Goal: Task Accomplishment & Management: Manage account settings

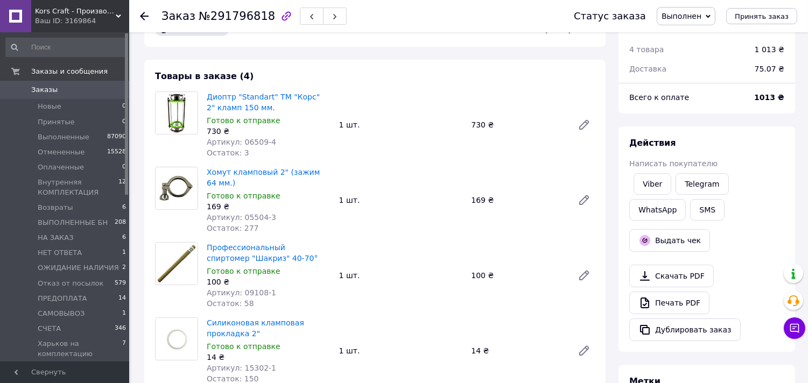
scroll to position [179, 0]
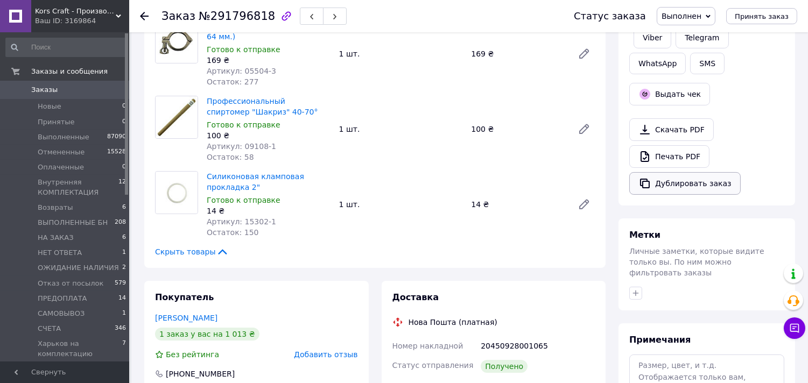
drag, startPoint x: 643, startPoint y: 182, endPoint x: 632, endPoint y: 181, distance: 11.3
click at [642, 182] on icon "button" at bounding box center [644, 183] width 13 height 13
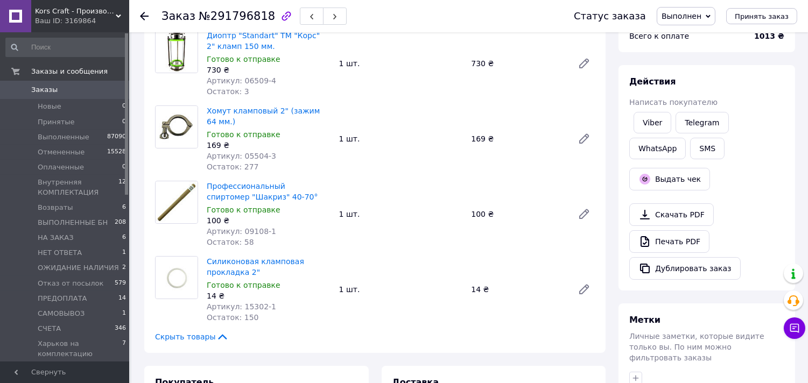
scroll to position [0, 0]
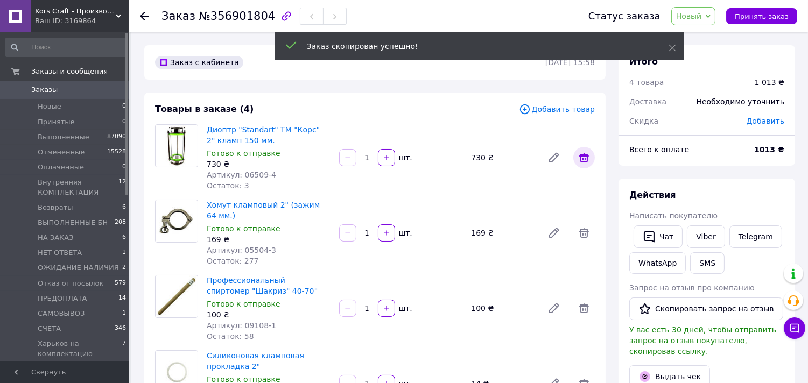
click at [581, 156] on icon at bounding box center [584, 158] width 10 height 10
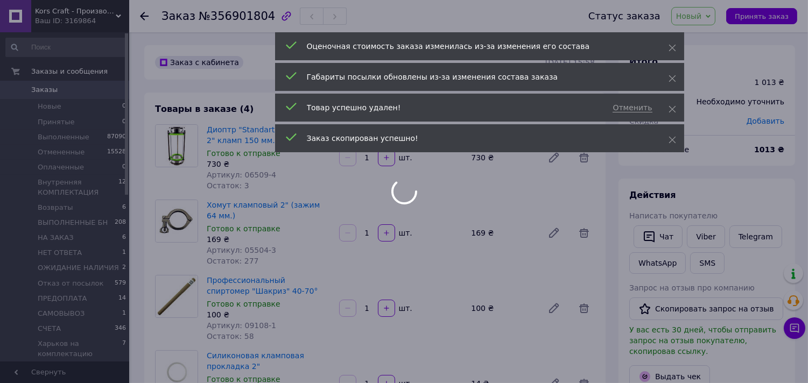
click at [584, 235] on div at bounding box center [404, 191] width 808 height 383
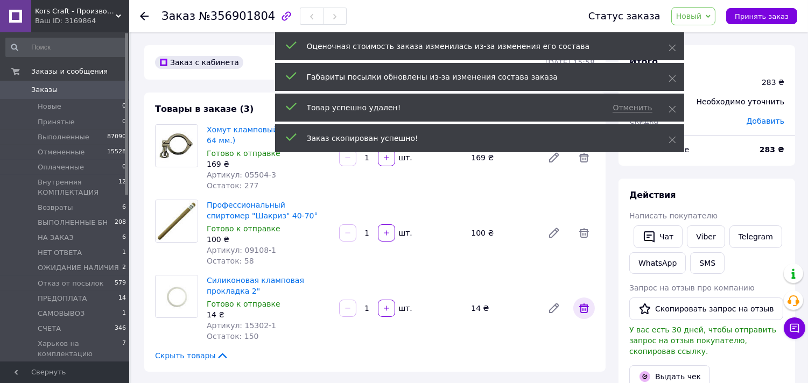
click at [584, 308] on icon at bounding box center [583, 308] width 13 height 13
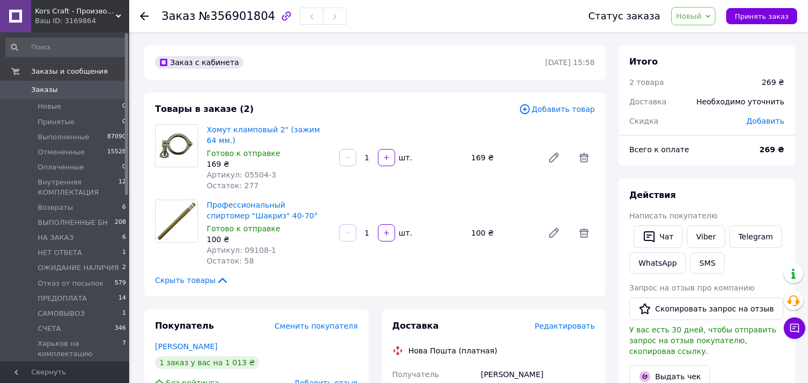
click at [550, 107] on span "Добавить товар" at bounding box center [557, 109] width 76 height 12
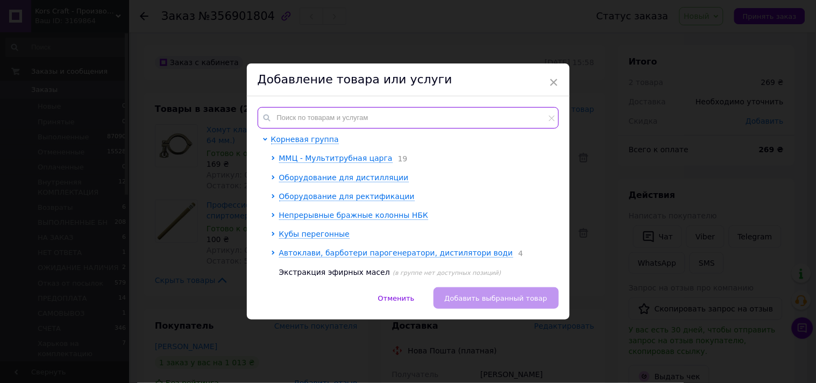
click at [316, 116] on input "text" at bounding box center [408, 118] width 301 height 22
paste input "114162"
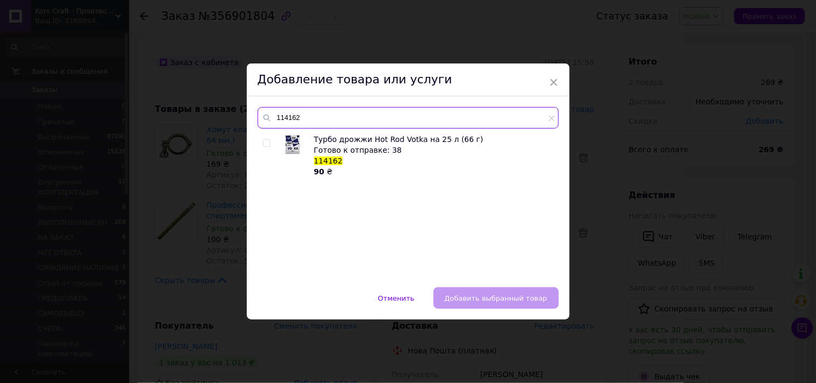
type input "114162"
click at [265, 142] on input "checkbox" at bounding box center [266, 143] width 7 height 7
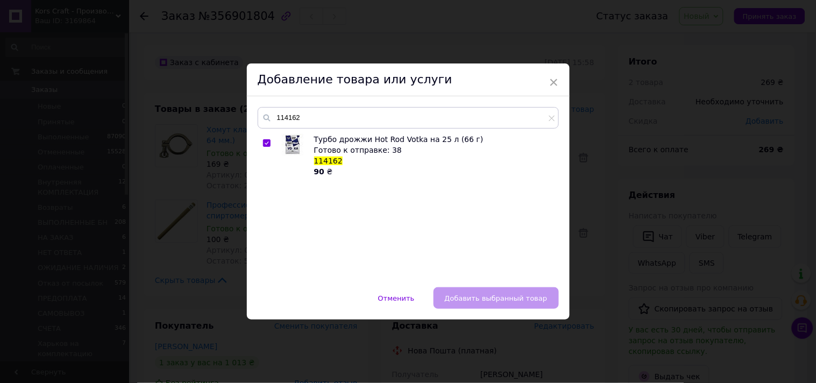
checkbox input "true"
click at [506, 294] on span "Добавить выбранный товар" at bounding box center [496, 298] width 103 height 8
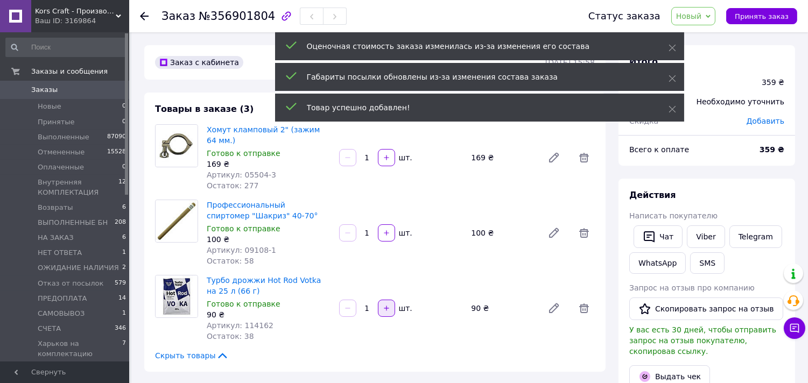
click at [388, 309] on icon "button" at bounding box center [387, 309] width 8 height 8
type input "2"
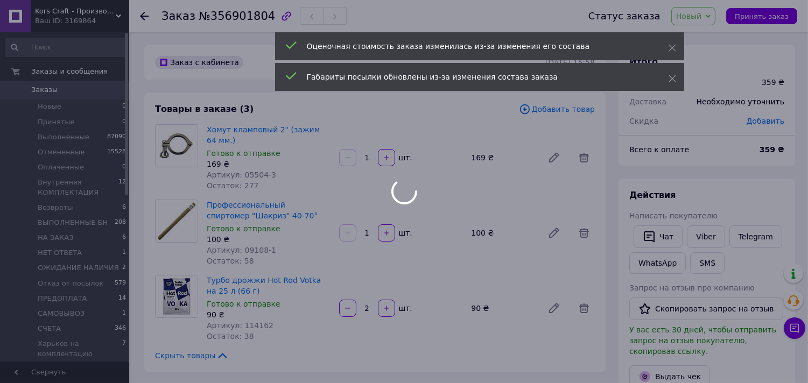
type input "2"
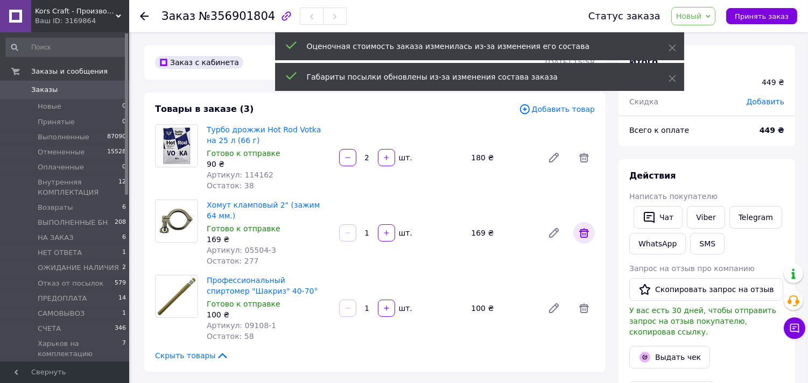
click at [582, 235] on icon at bounding box center [583, 233] width 13 height 13
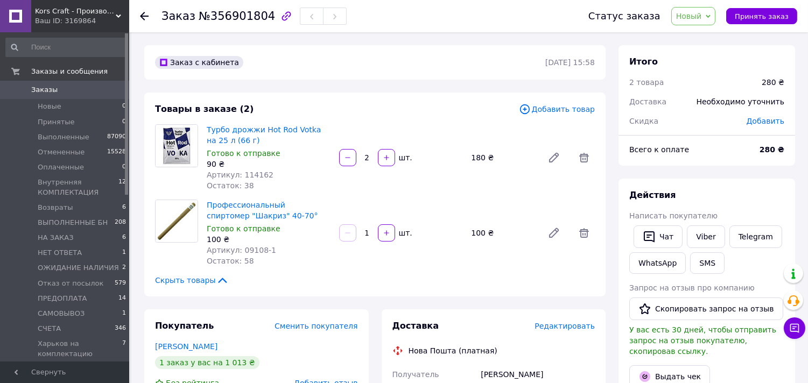
click at [548, 108] on span "Добавить товар" at bounding box center [557, 109] width 76 height 12
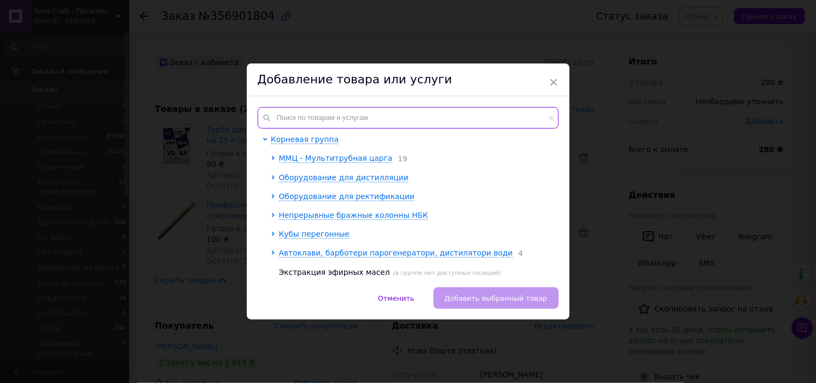
click at [354, 122] on input "text" at bounding box center [408, 118] width 301 height 22
paste input "114301"
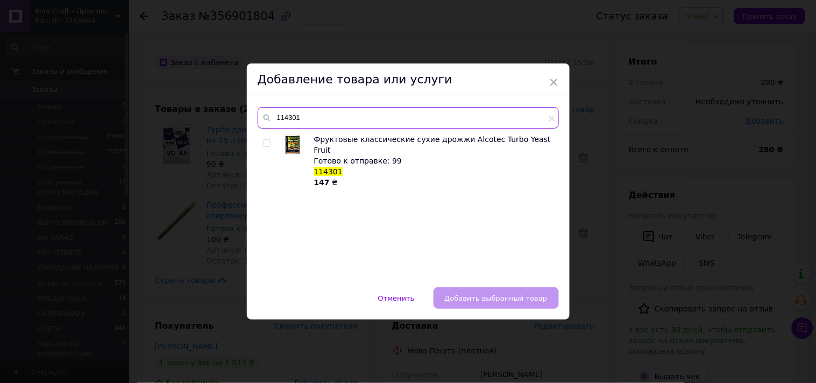
type input "114301"
drag, startPoint x: 264, startPoint y: 143, endPoint x: 352, endPoint y: 221, distance: 118.5
click at [264, 143] on input "checkbox" at bounding box center [266, 143] width 7 height 7
checkbox input "true"
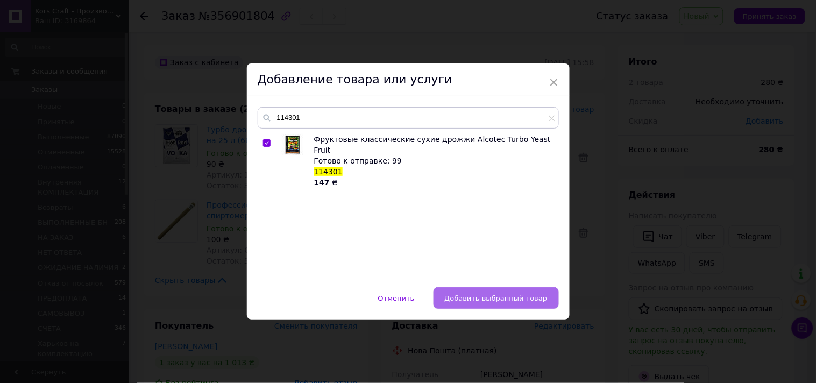
drag, startPoint x: 493, startPoint y: 299, endPoint x: 471, endPoint y: 262, distance: 42.9
click at [492, 298] on span "Добавить выбранный товар" at bounding box center [496, 298] width 103 height 8
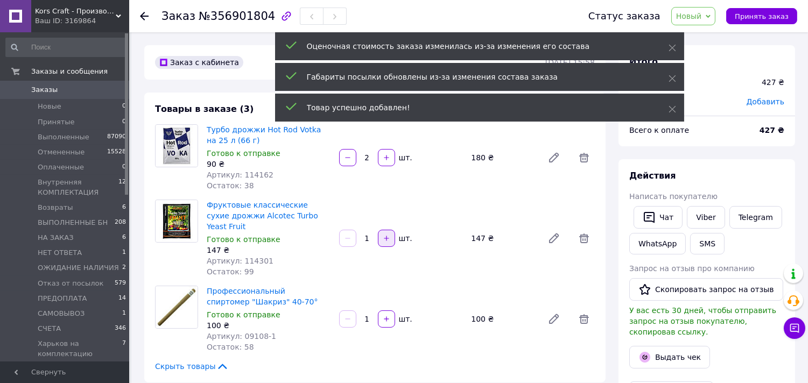
drag, startPoint x: 387, startPoint y: 238, endPoint x: 411, endPoint y: 194, distance: 49.8
click at [387, 237] on button "button" at bounding box center [386, 238] width 17 height 17
type input "2"
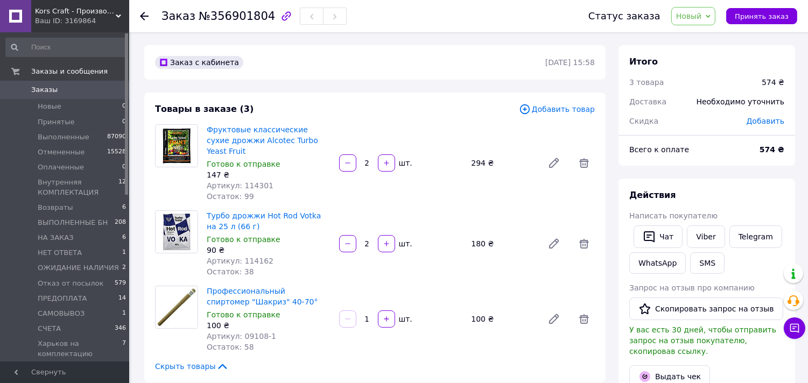
click at [569, 109] on span "Добавить товар" at bounding box center [557, 109] width 76 height 12
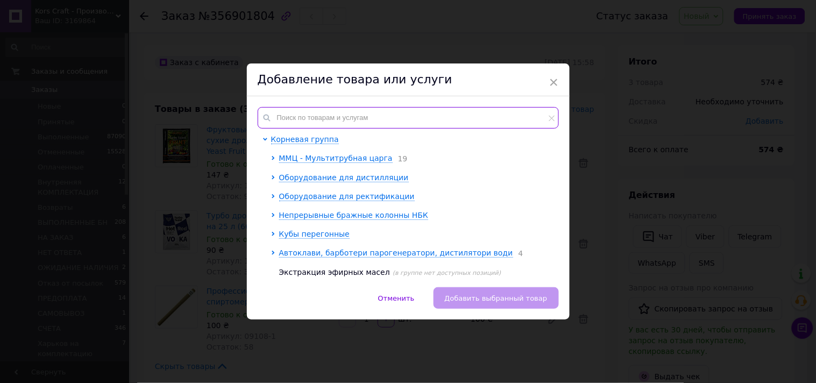
click at [336, 122] on input "text" at bounding box center [408, 118] width 301 height 22
paste input "114102"
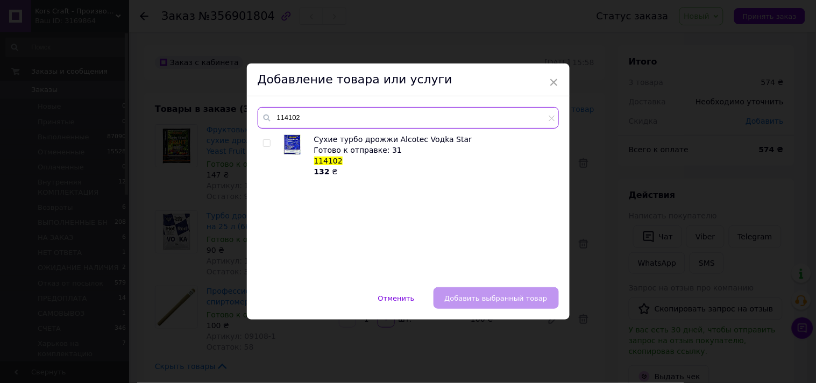
type input "114102"
click at [267, 141] on input "checkbox" at bounding box center [266, 143] width 7 height 7
checkbox input "true"
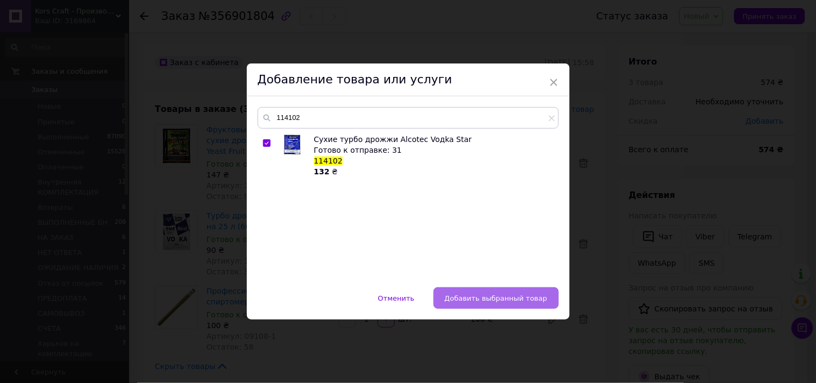
drag, startPoint x: 479, startPoint y: 295, endPoint x: 455, endPoint y: 247, distance: 52.9
click at [478, 294] on span "Добавить выбранный товар" at bounding box center [496, 298] width 103 height 8
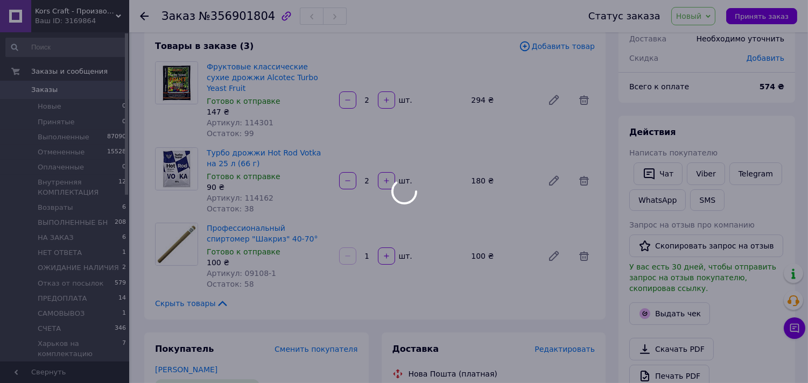
scroll to position [119, 0]
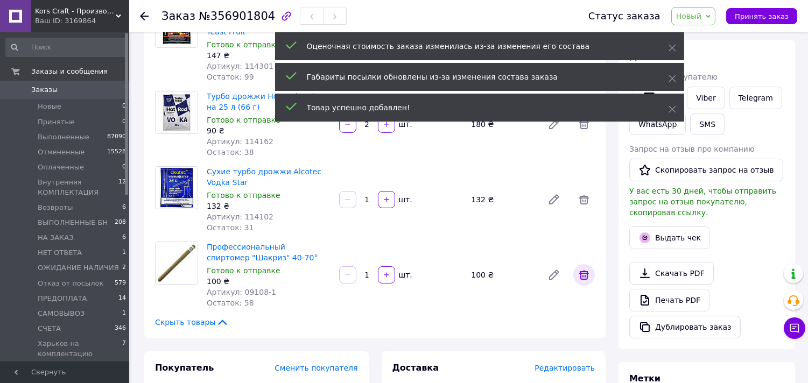
drag, startPoint x: 585, startPoint y: 261, endPoint x: 578, endPoint y: 259, distance: 7.3
click at [585, 270] on icon at bounding box center [584, 275] width 10 height 10
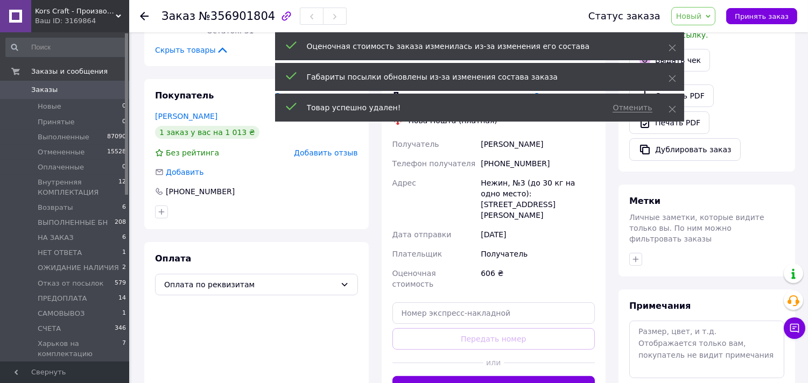
scroll to position [299, 0]
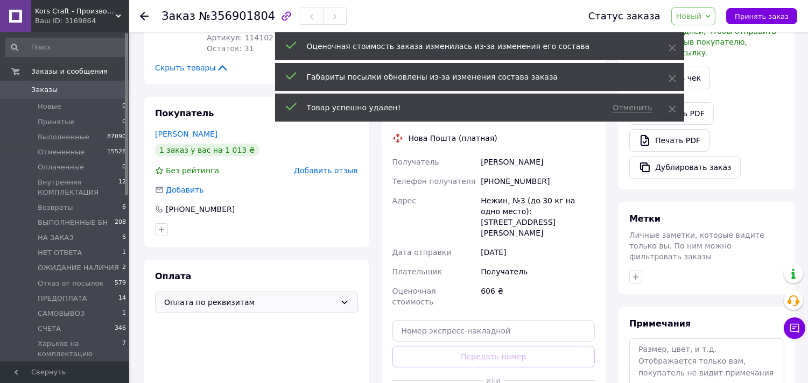
click at [340, 298] on icon at bounding box center [344, 302] width 9 height 9
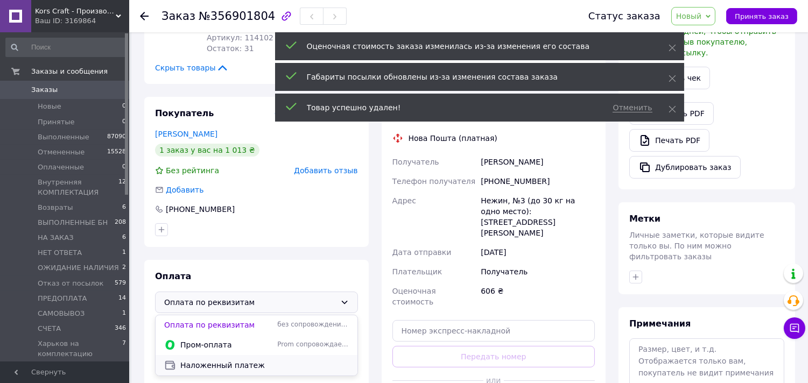
click at [224, 359] on div "Наложенный платеж" at bounding box center [256, 365] width 189 height 12
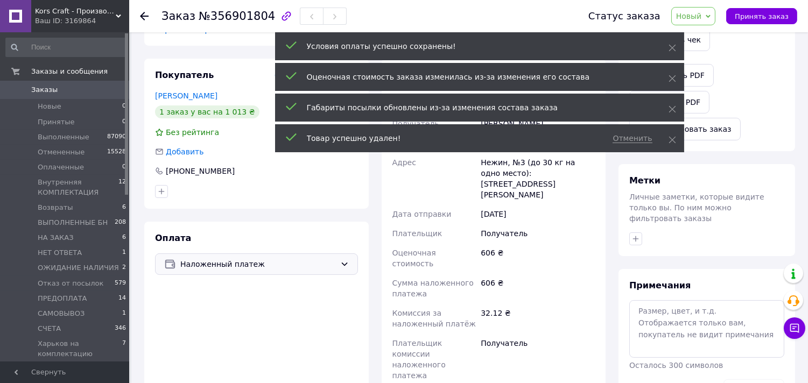
scroll to position [358, 0]
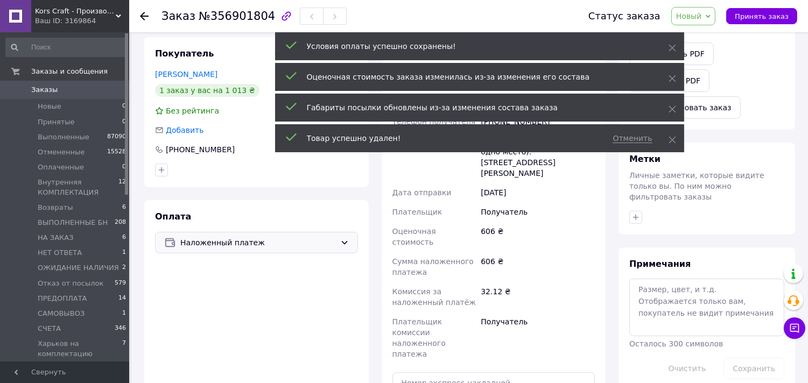
drag, startPoint x: 326, startPoint y: 315, endPoint x: 351, endPoint y: 311, distance: 26.2
click at [326, 315] on div "Оплата Наложенный платеж" at bounding box center [256, 339] width 224 height 278
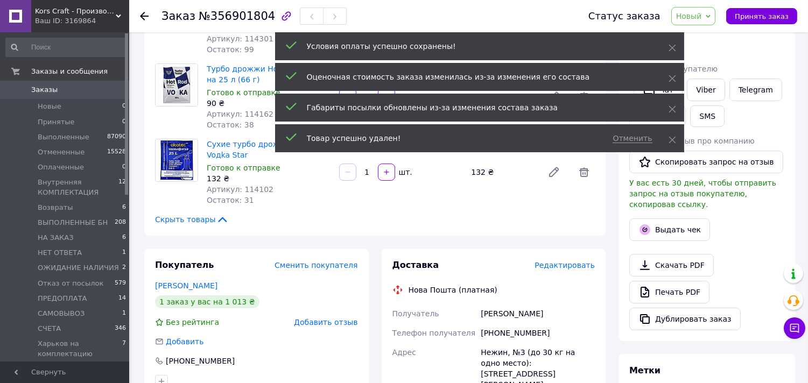
scroll to position [0, 0]
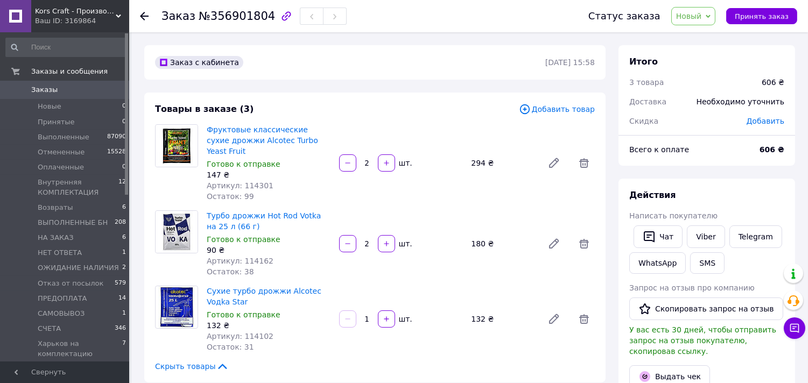
click at [702, 19] on span "Новый" at bounding box center [689, 16] width 26 height 9
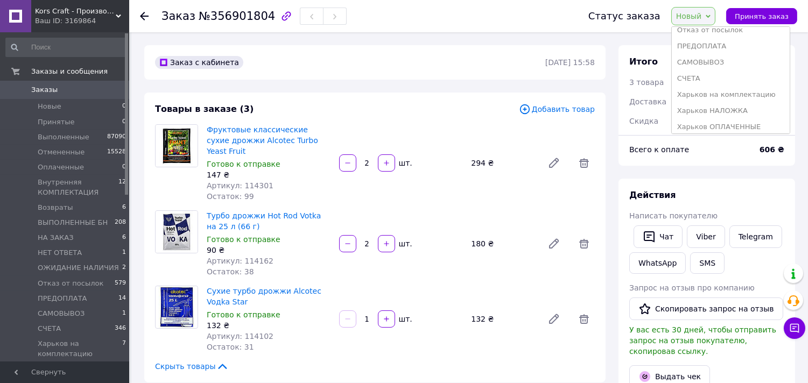
scroll to position [173, 0]
click at [714, 106] on li "Харьков НАЛОЖКА" at bounding box center [730, 106] width 118 height 16
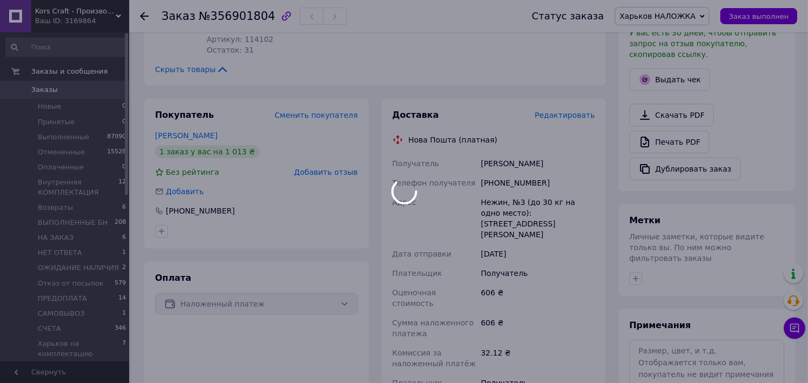
scroll to position [299, 0]
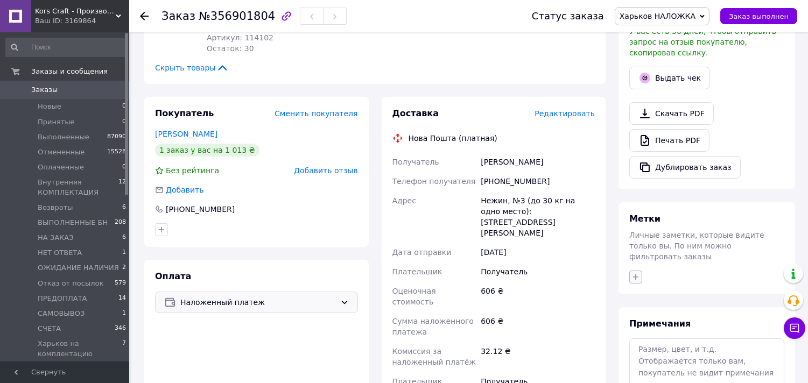
click at [639, 273] on icon "button" at bounding box center [635, 277] width 9 height 9
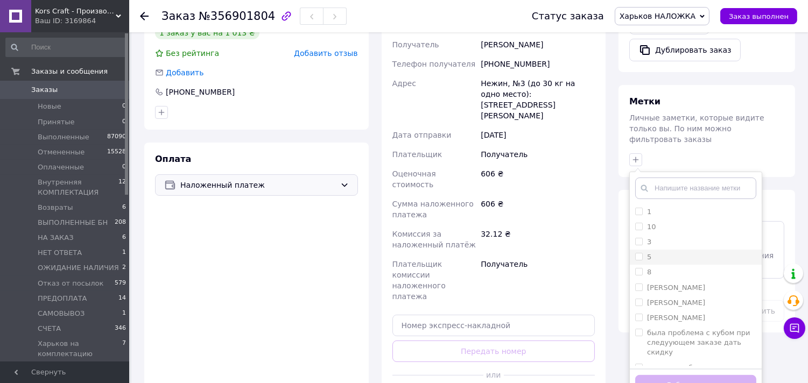
scroll to position [418, 0]
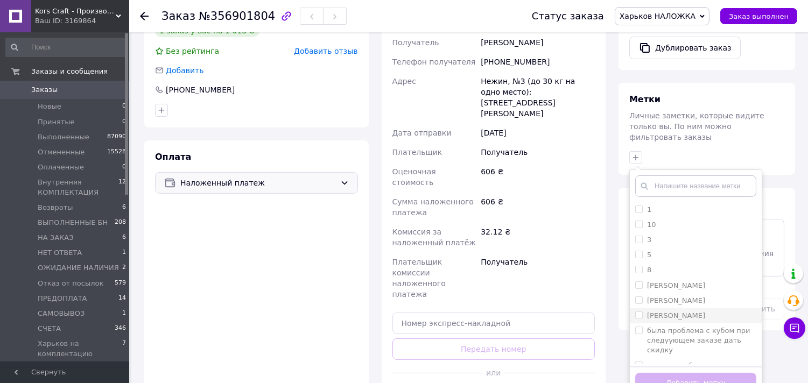
click at [690, 312] on label "Булавчик Татьяна" at bounding box center [676, 316] width 58 height 8
checkbox input "true"
click at [680, 373] on button "Добавить метку" at bounding box center [695, 383] width 121 height 21
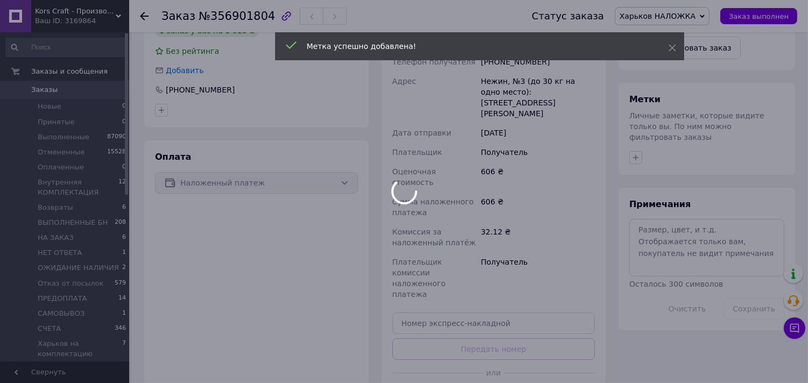
scroll to position [8, 0]
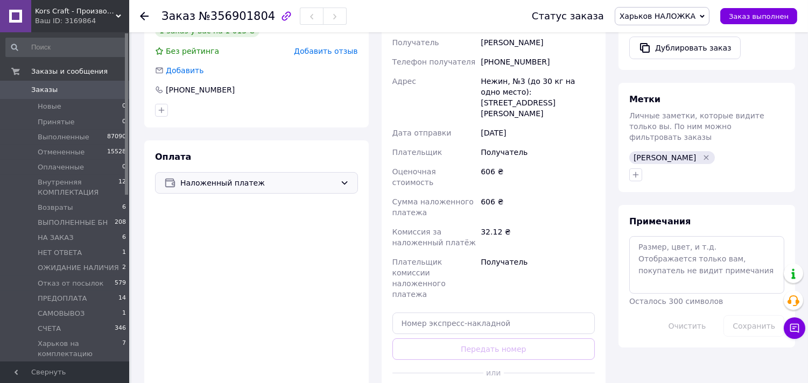
click at [59, 91] on span "Заказы" at bounding box center [65, 90] width 68 height 10
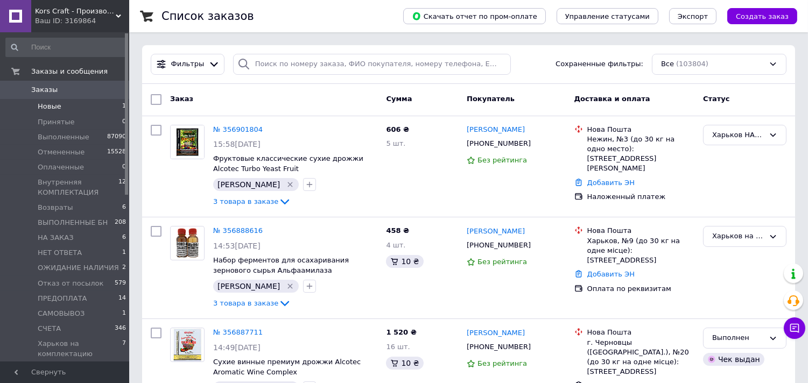
click at [59, 108] on li "Новые 1" at bounding box center [66, 106] width 132 height 15
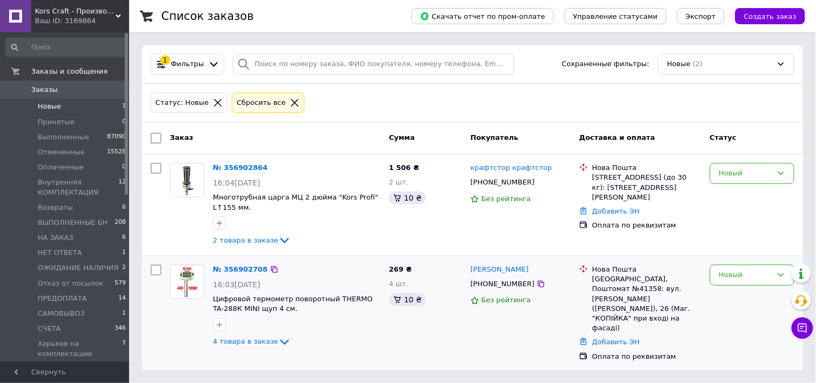
click at [323, 267] on div "№ 356902708" at bounding box center [296, 270] width 169 height 12
click at [225, 167] on link "№ 356902864" at bounding box center [240, 168] width 55 height 8
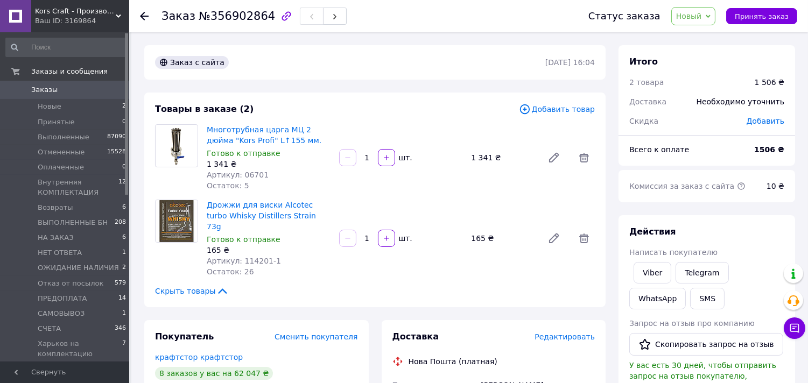
click at [765, 121] on span "Добавить" at bounding box center [765, 121] width 38 height 9
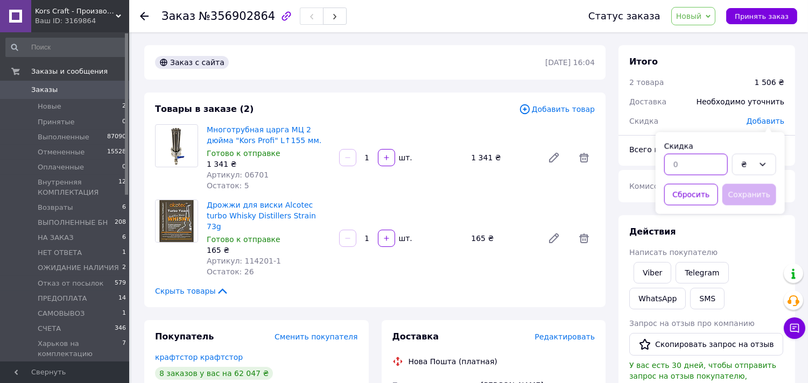
click at [686, 162] on input "text" at bounding box center [695, 165] width 63 height 22
type input "387"
click at [762, 189] on button "Сохранить" at bounding box center [749, 195] width 54 height 22
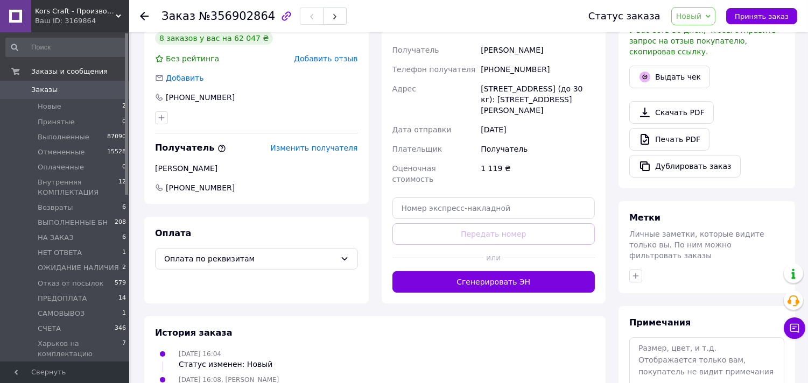
scroll to position [358, 0]
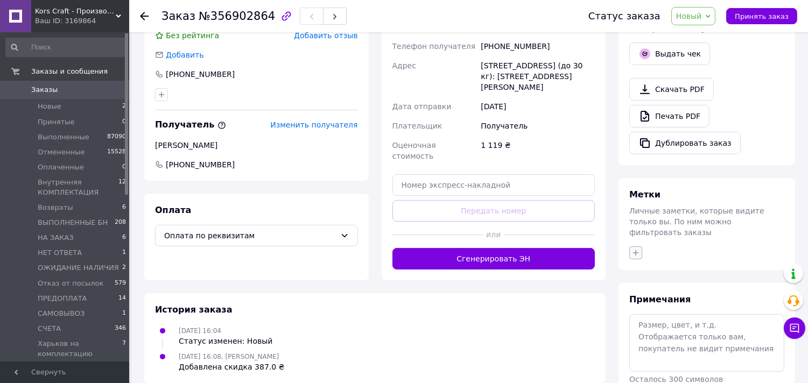
click at [635, 250] on icon "button" at bounding box center [636, 253] width 6 height 6
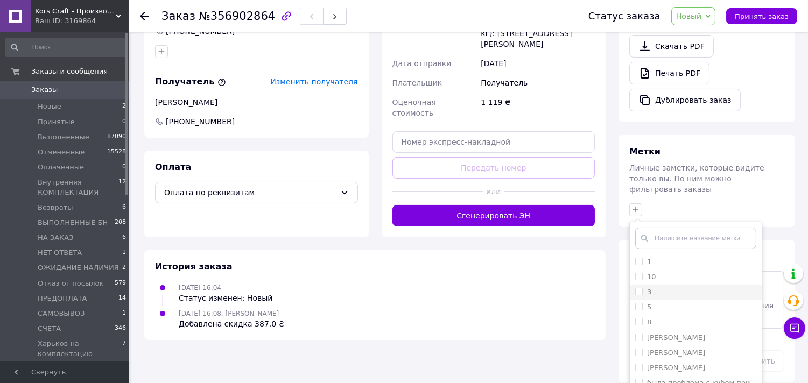
scroll to position [448, 0]
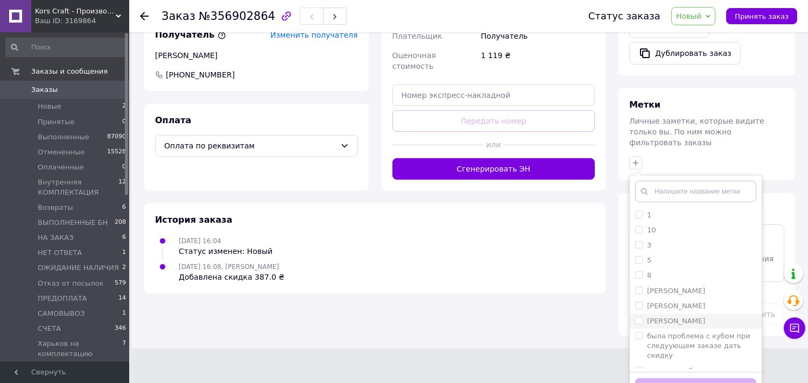
click at [675, 317] on label "Булавчик Татьяна" at bounding box center [676, 321] width 58 height 8
checkbox input "true"
drag, startPoint x: 682, startPoint y: 365, endPoint x: 549, endPoint y: 289, distance: 152.8
click at [681, 378] on button "Добавить метку" at bounding box center [695, 388] width 121 height 21
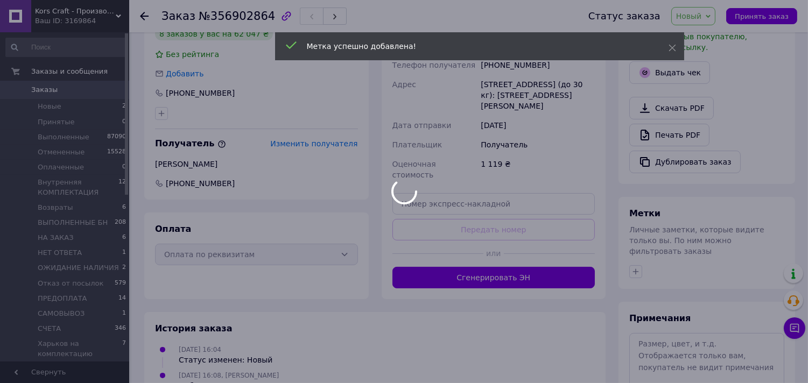
scroll to position [273, 0]
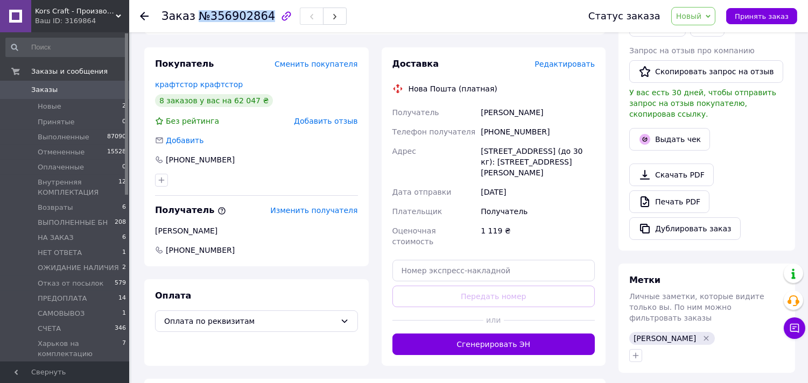
drag, startPoint x: 191, startPoint y: 17, endPoint x: 259, endPoint y: 14, distance: 68.4
click at [259, 14] on h1 "Заказ №356902864" at bounding box center [218, 16] width 114 height 13
copy span "№356902864"
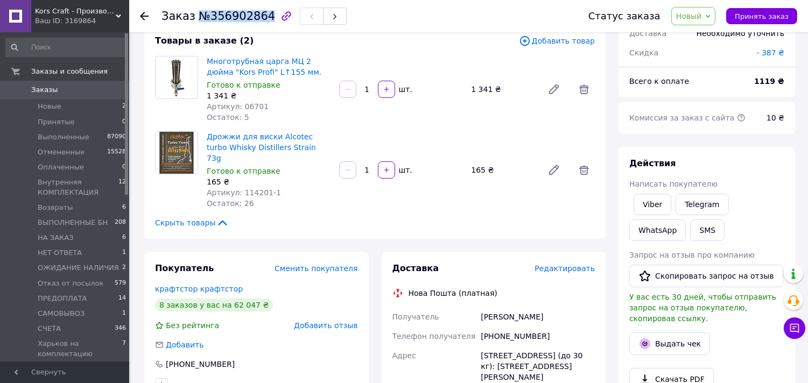
scroll to position [34, 0]
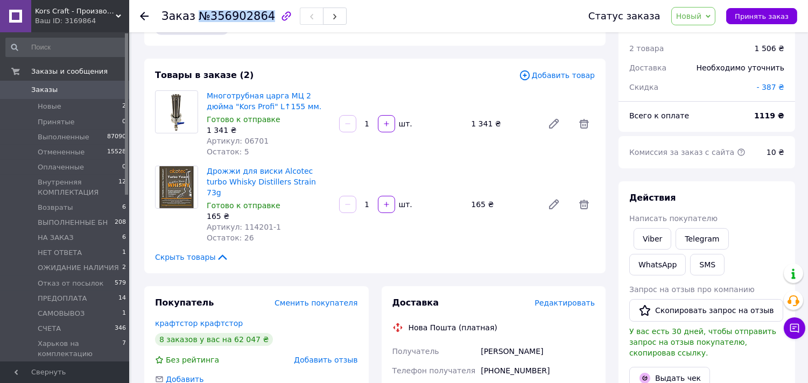
click at [711, 17] on span "Новый" at bounding box center [693, 16] width 45 height 18
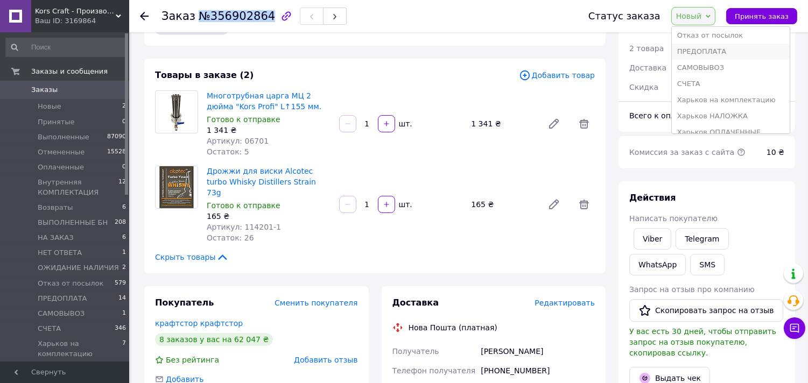
scroll to position [173, 0]
click at [503, 167] on div "Дрожжи для виски Alcotec turbo Whisky Distillers Strain 73g Готово к отправке 1…" at bounding box center [400, 205] width 397 height 82
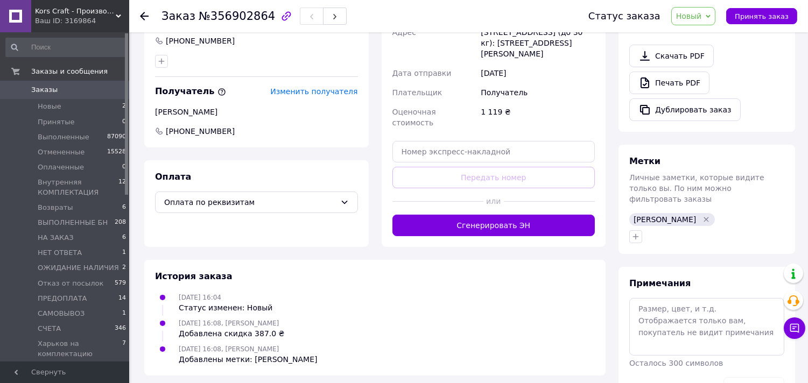
scroll to position [393, 0]
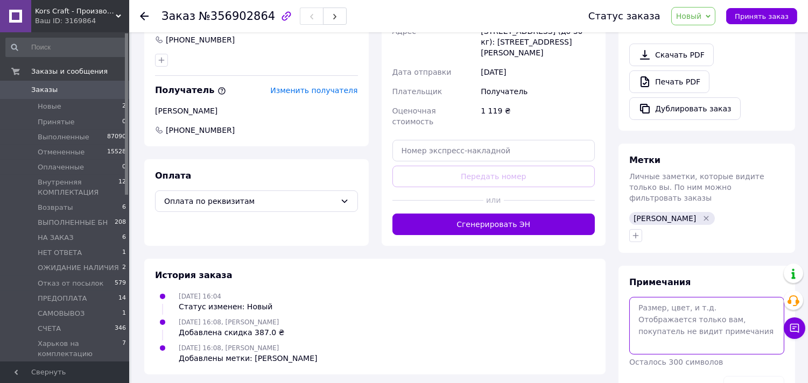
click at [665, 298] on textarea at bounding box center [706, 325] width 155 height 57
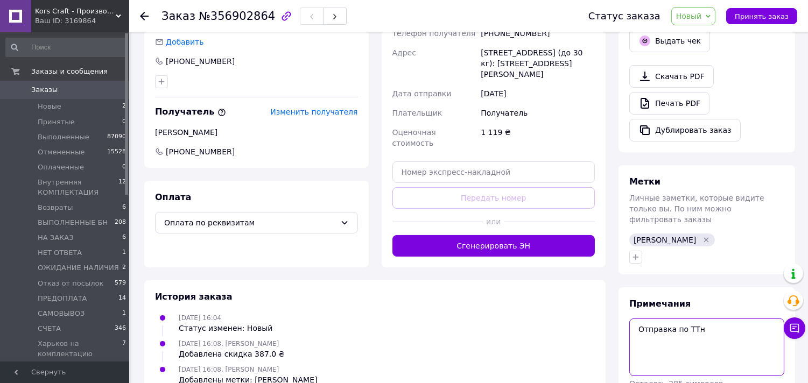
scroll to position [409, 0]
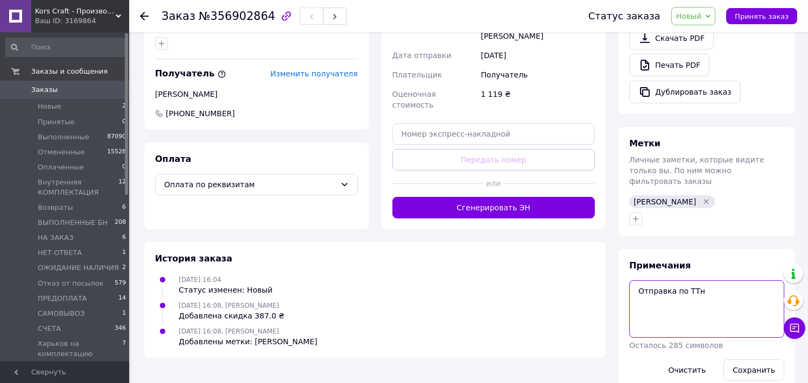
drag, startPoint x: 717, startPoint y: 271, endPoint x: 716, endPoint y: 277, distance: 5.4
click at [716, 280] on textarea "Отправка по ТТн" at bounding box center [706, 308] width 155 height 57
click at [714, 280] on textarea "Отправка по ТТн" at bounding box center [706, 308] width 155 height 57
paste textarea "20 4512 2520 8254"
click at [684, 280] on textarea "Отправка по 20 4512 2520 8254" at bounding box center [706, 308] width 155 height 57
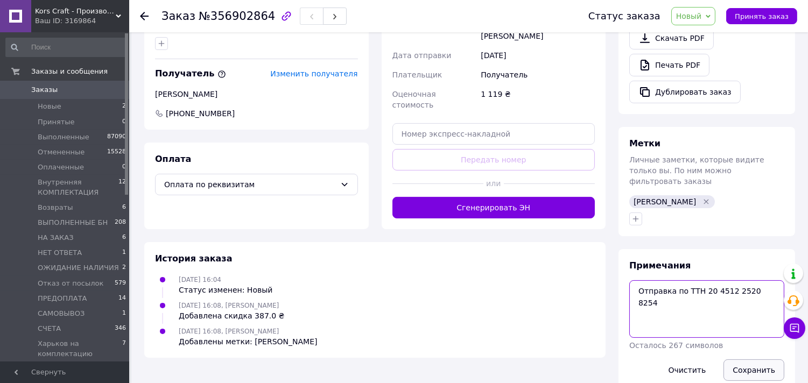
type textarea "Отправка по ТТН 20 4512 2520 8254"
click at [744, 359] on button "Сохранить" at bounding box center [753, 370] width 61 height 22
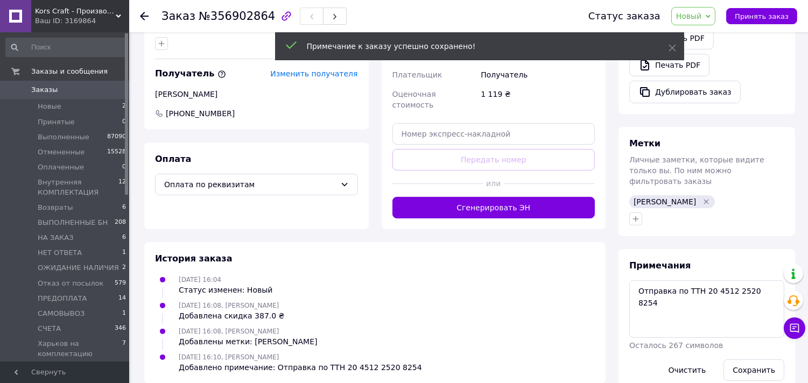
click at [712, 15] on span "Новый" at bounding box center [693, 16] width 45 height 18
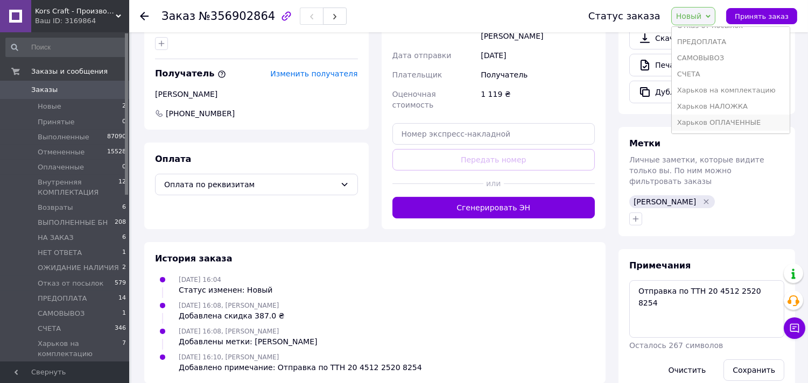
click at [728, 120] on li "Харьков ОПЛАЧЕННЫЕ" at bounding box center [730, 123] width 118 height 16
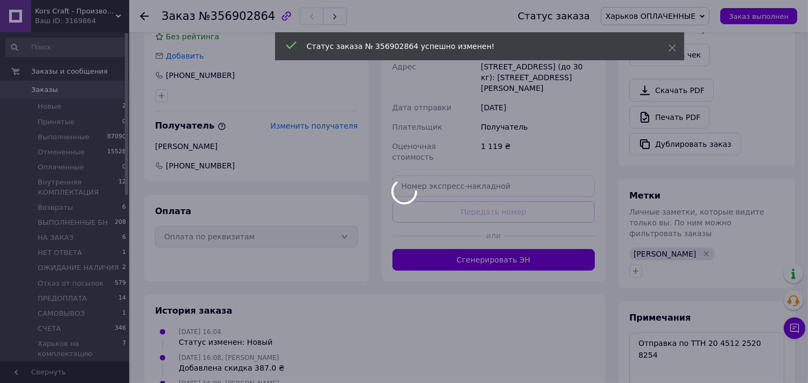
scroll to position [230, 0]
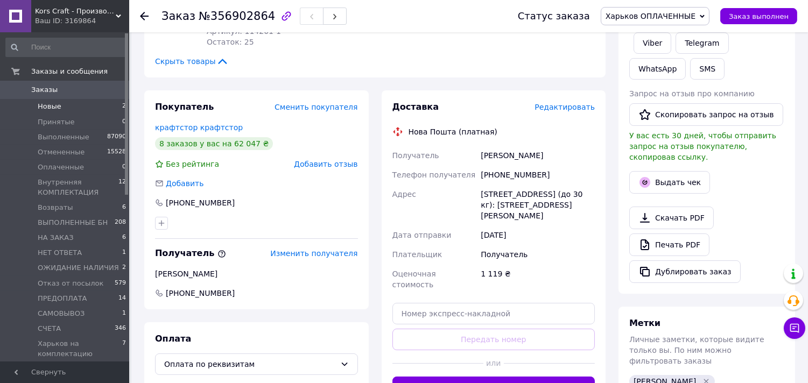
click at [63, 109] on li "Новые 2" at bounding box center [66, 106] width 132 height 15
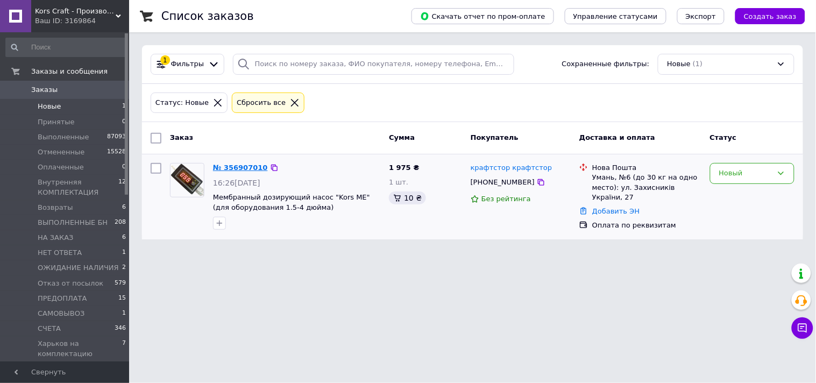
click at [235, 168] on link "№ 356907010" at bounding box center [240, 168] width 55 height 8
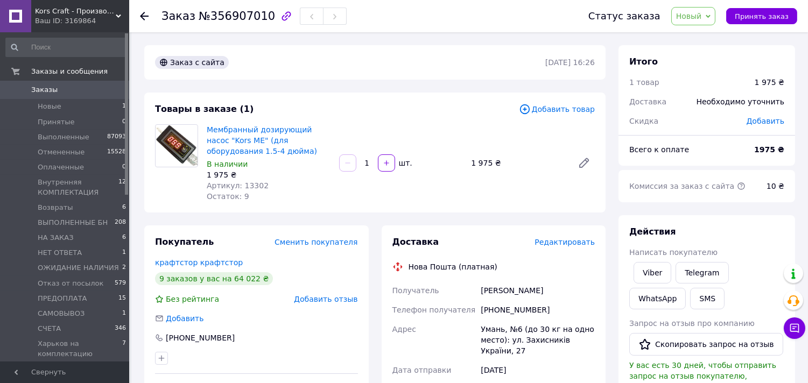
click at [776, 121] on span "Добавить" at bounding box center [765, 121] width 38 height 9
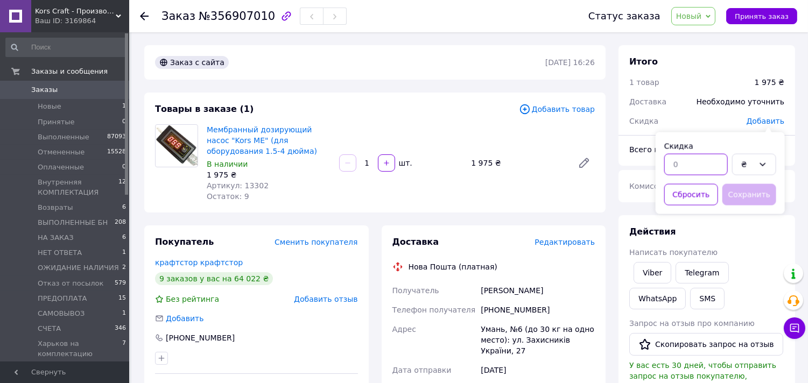
click at [717, 160] on input "text" at bounding box center [695, 165] width 63 height 22
type input "20"
click at [762, 167] on icon at bounding box center [762, 164] width 9 height 9
click at [740, 207] on li "%" at bounding box center [753, 208] width 43 height 20
click at [745, 194] on button "Сохранить" at bounding box center [749, 195] width 54 height 22
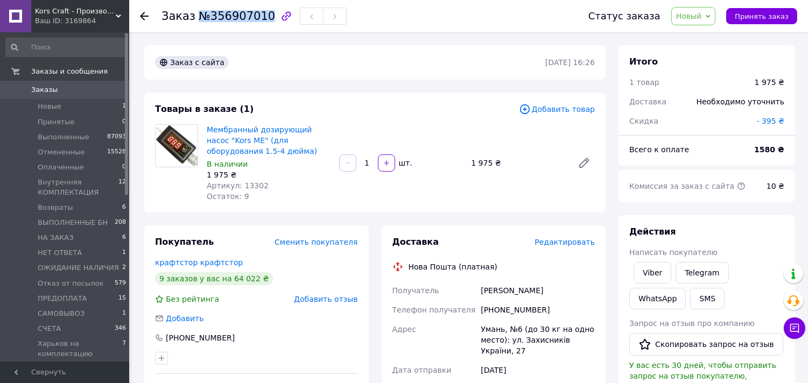
drag, startPoint x: 194, startPoint y: 13, endPoint x: 253, endPoint y: 12, distance: 59.2
click at [259, 11] on span "№356907010" at bounding box center [237, 16] width 76 height 13
copy span "№356907010"
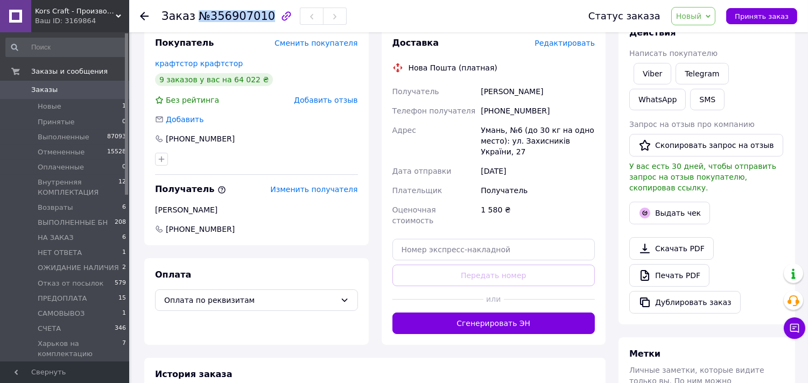
scroll to position [119, 0]
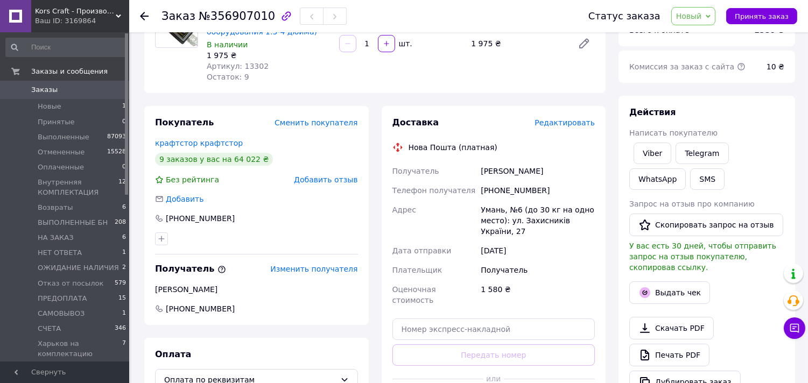
click at [710, 16] on icon at bounding box center [707, 16] width 5 height 3
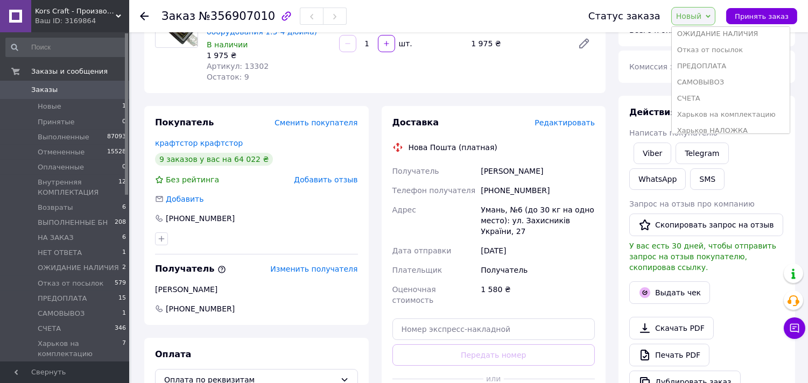
scroll to position [173, 0]
click at [728, 121] on li "Харьков ОПЛАЧЕННЫЕ" at bounding box center [730, 123] width 118 height 16
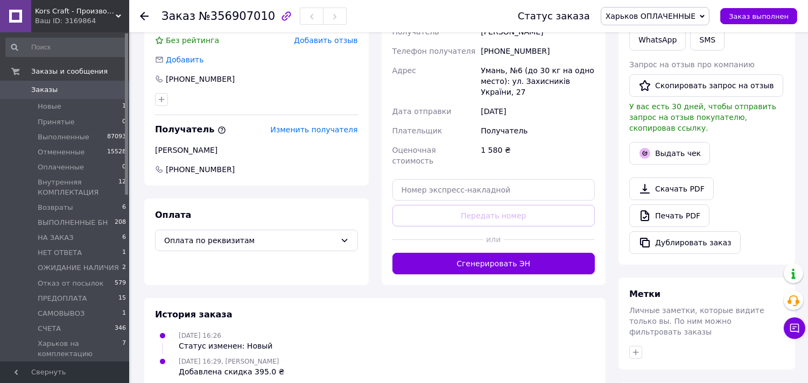
scroll to position [393, 0]
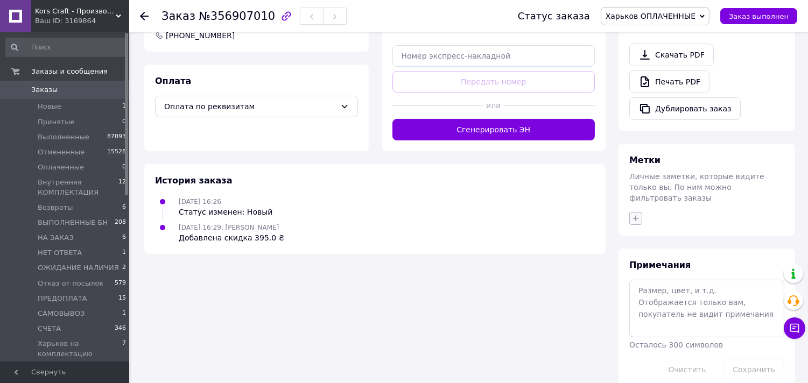
click at [639, 214] on icon "button" at bounding box center [635, 218] width 9 height 9
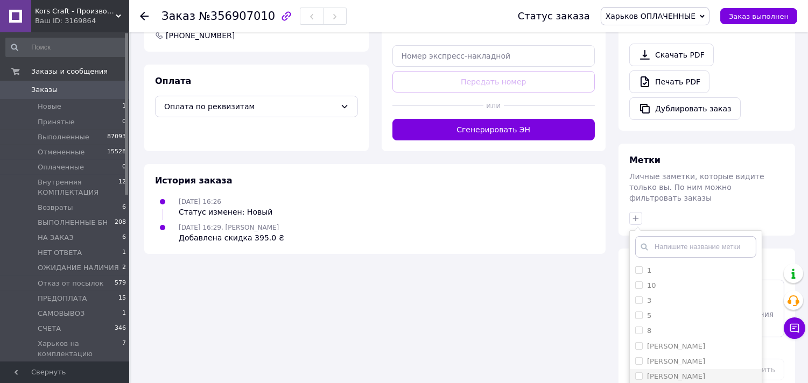
click at [712, 372] on div "Булавчик Татьяна" at bounding box center [695, 377] width 121 height 10
checkbox input "true"
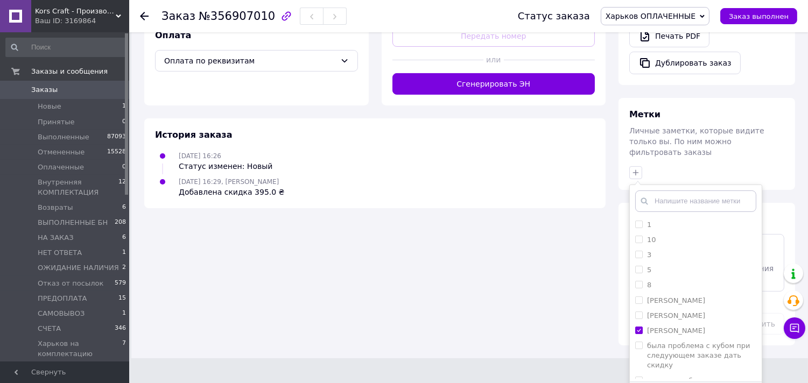
scroll to position [448, 0]
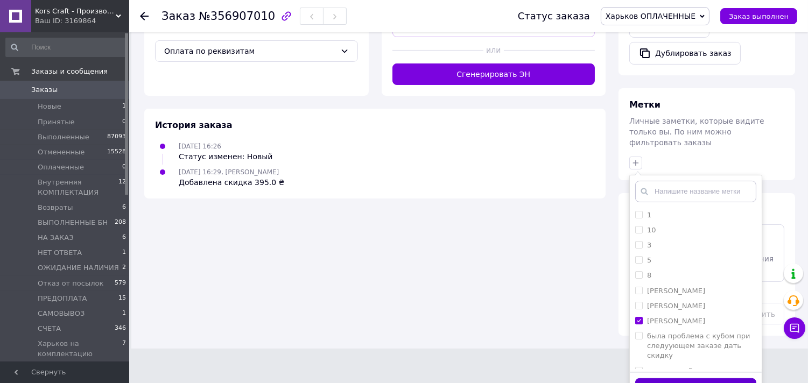
click at [712, 378] on button "Добавить метку" at bounding box center [695, 388] width 121 height 21
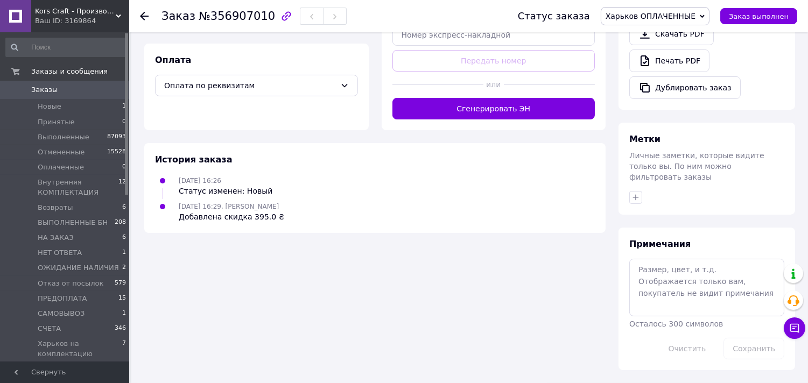
scroll to position [393, 0]
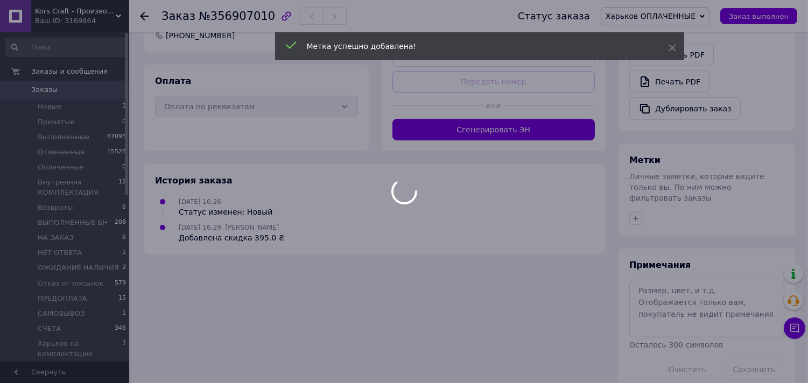
click at [661, 287] on div at bounding box center [404, 191] width 808 height 383
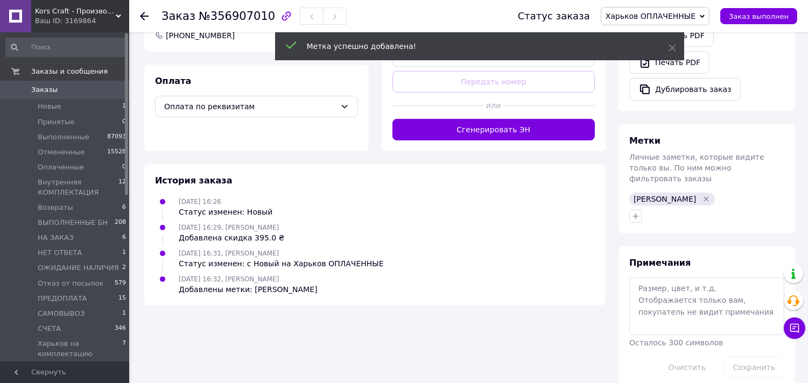
scroll to position [390, 0]
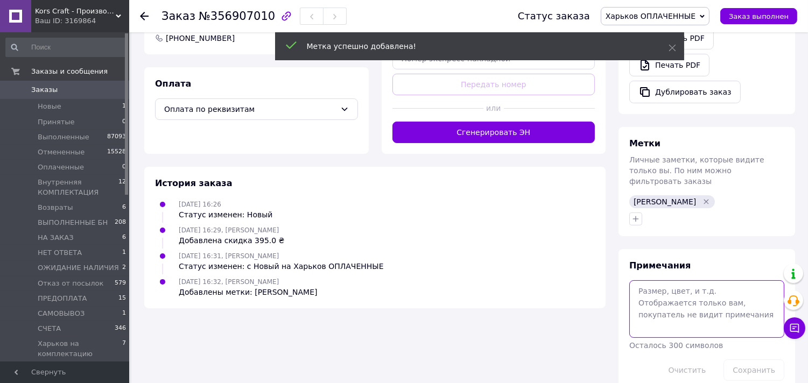
click at [647, 285] on textarea at bounding box center [706, 308] width 155 height 57
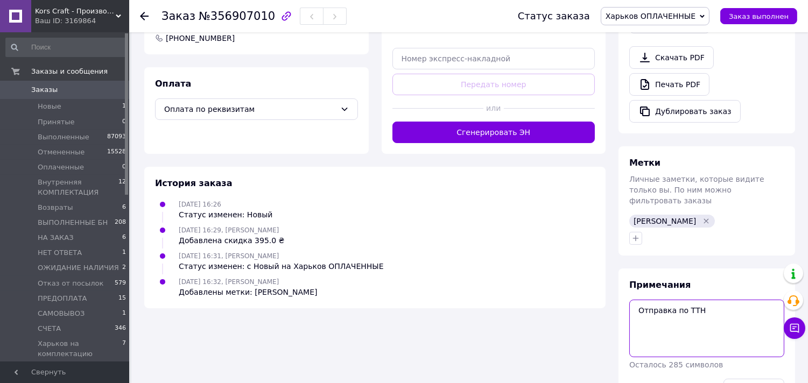
paste textarea "20 4512 2524 5372"
type textarea "Отправка по ТТН 20 4512 2524 5372"
click at [764, 379] on button "Сохранить" at bounding box center [753, 390] width 61 height 22
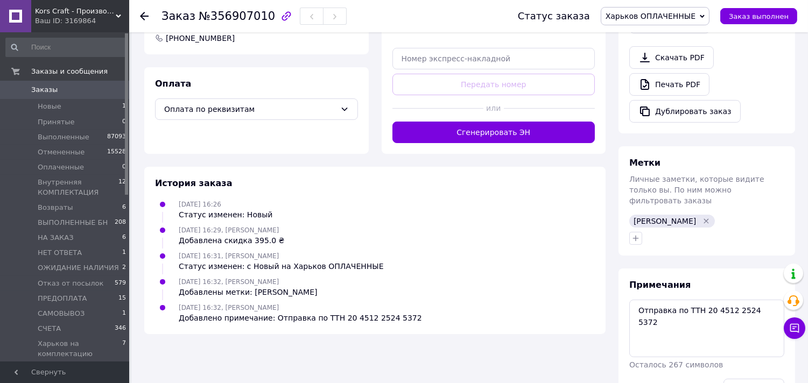
click at [78, 88] on span "Заказы" at bounding box center [65, 90] width 68 height 10
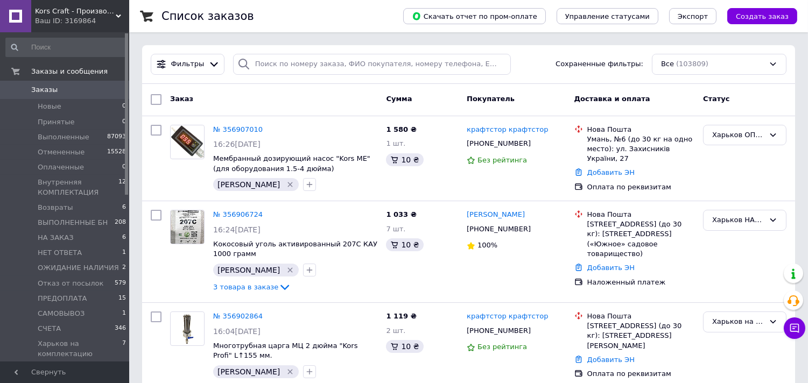
click at [68, 90] on span "Заказы" at bounding box center [65, 90] width 68 height 10
click at [225, 130] on link "№ 356907010" at bounding box center [237, 129] width 49 height 8
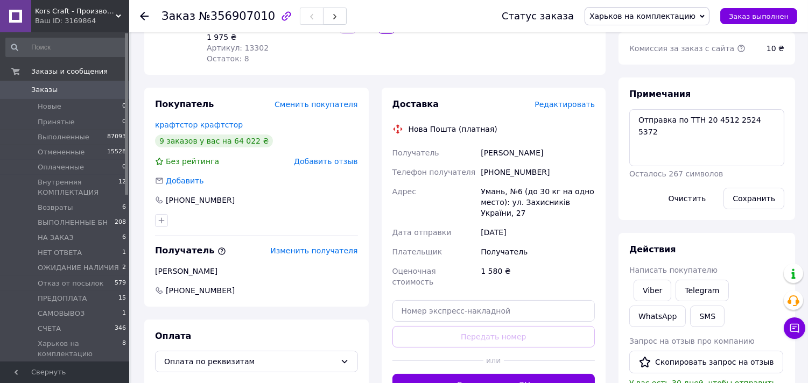
scroll to position [119, 0]
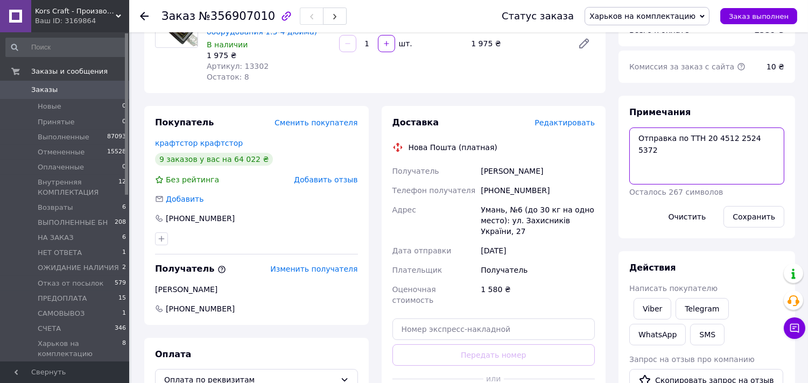
drag, startPoint x: 701, startPoint y: 138, endPoint x: 765, endPoint y: 149, distance: 65.5
click at [765, 149] on textarea "Отправка по ТТН 20 4512 2524 5372" at bounding box center [706, 156] width 155 height 57
paste textarea "6 5999"
type textarea "Отправка по ТТН 20 4512 2526 5999"
click at [744, 218] on button "Сохранить" at bounding box center [753, 217] width 61 height 22
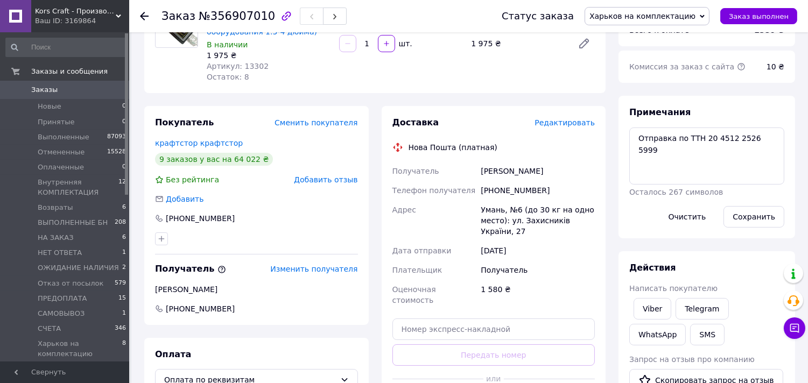
click at [77, 88] on span "Заказы" at bounding box center [65, 90] width 68 height 10
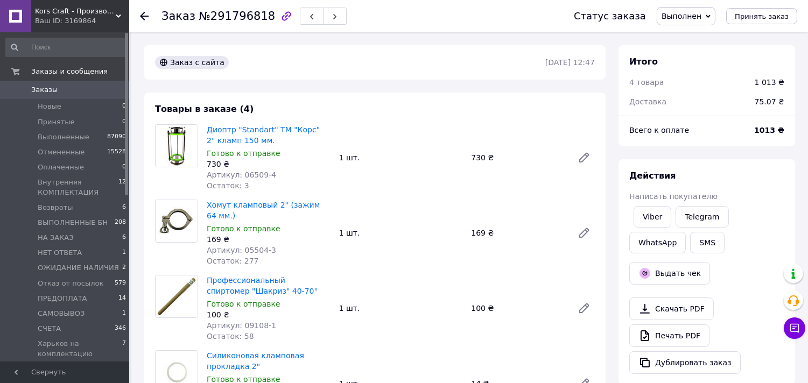
click at [81, 90] on span "Заказы" at bounding box center [65, 90] width 68 height 10
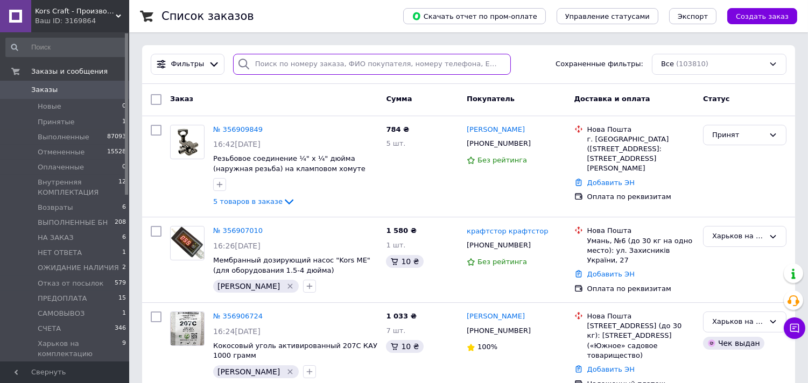
click at [280, 63] on input "search" at bounding box center [372, 64] width 278 height 21
paste input "+380674673308"
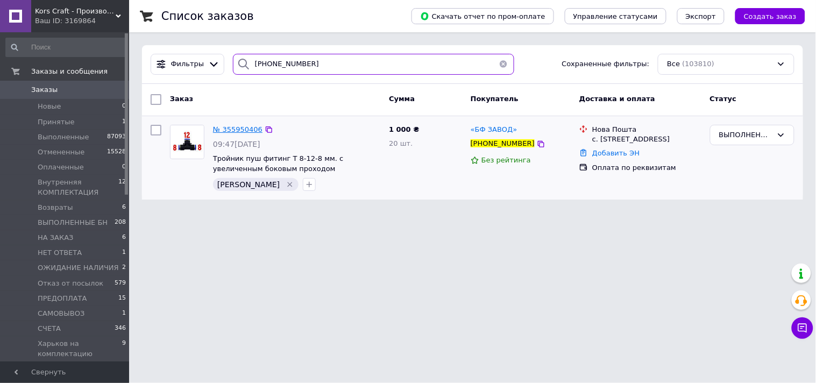
type input "+380674673308"
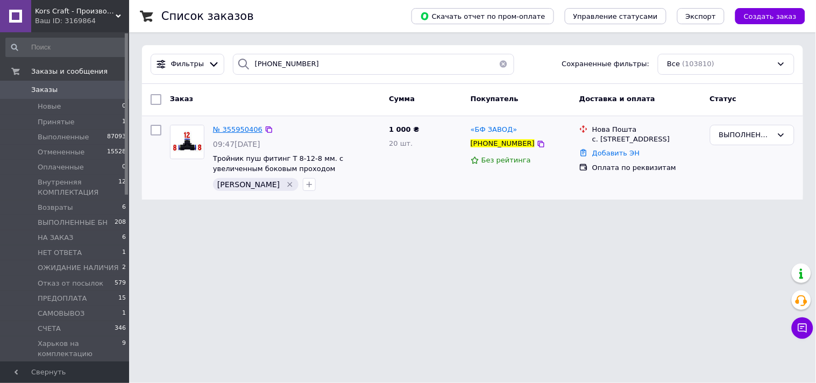
click at [248, 130] on span "№ 355950406" at bounding box center [237, 129] width 49 height 8
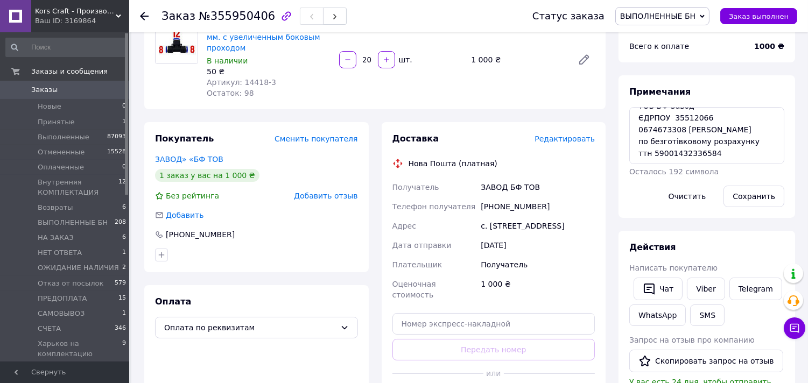
scroll to position [119, 0]
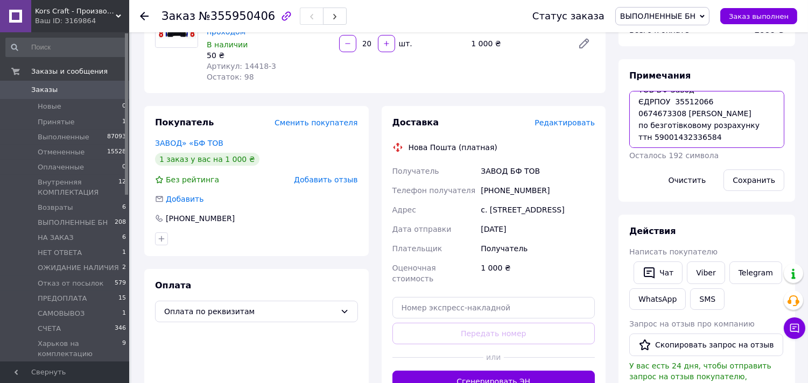
drag, startPoint x: 698, startPoint y: 140, endPoint x: 639, endPoint y: 142, distance: 59.2
click at [639, 142] on textarea "№269 ТОВ БФ Завод ЄДРПОУ 35512066 0674673308 Косюк Сергій по безготівковому роз…" at bounding box center [706, 119] width 155 height 57
click at [73, 88] on span "Заказы" at bounding box center [65, 90] width 68 height 10
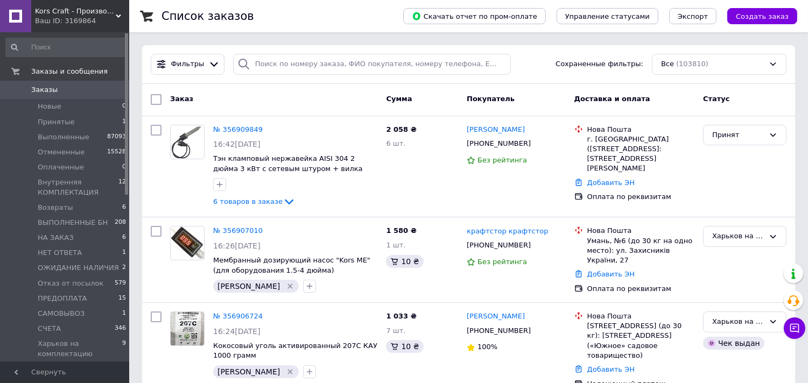
click at [39, 87] on span "Заказы" at bounding box center [44, 90] width 26 height 10
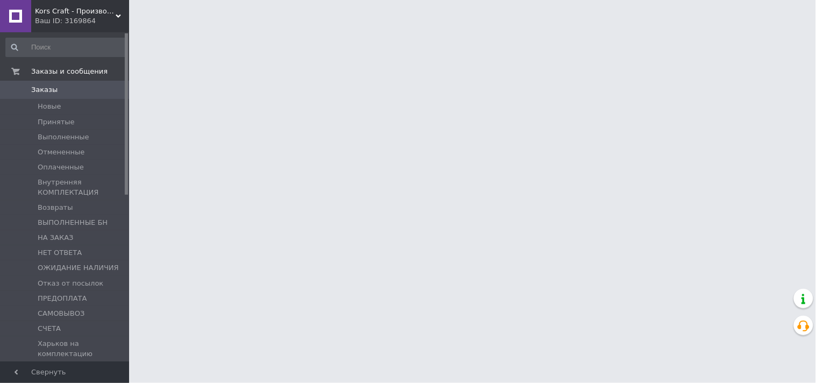
click at [464, 27] on html "Kors Craft - Производитель дистилляционного оборудования Ваш ID: 3169864 Сайт K…" at bounding box center [408, 13] width 816 height 27
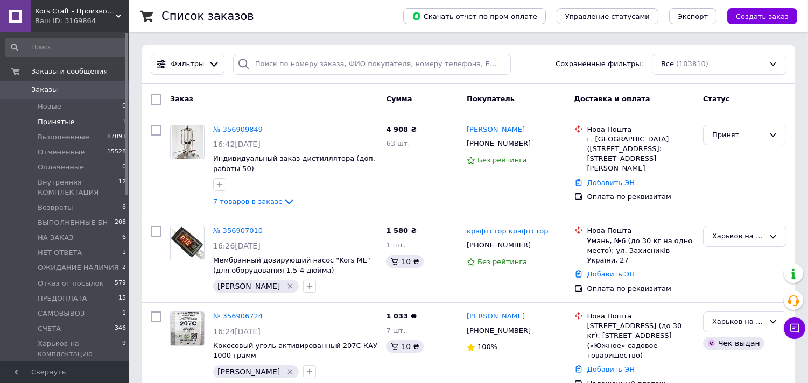
click at [49, 123] on span "Принятые" at bounding box center [56, 122] width 37 height 10
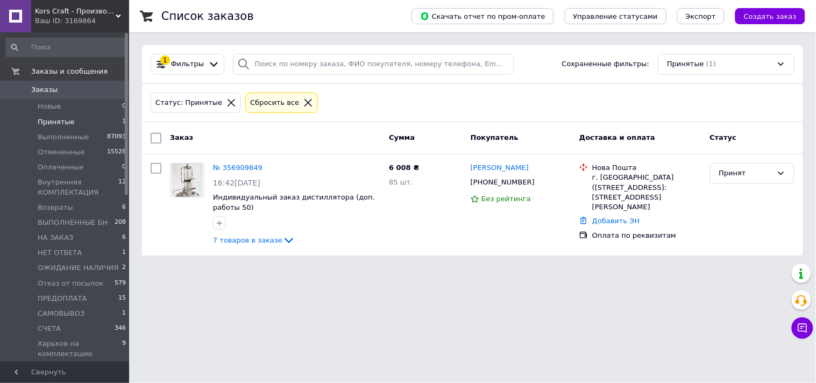
click at [57, 93] on span "Заказы" at bounding box center [65, 90] width 68 height 10
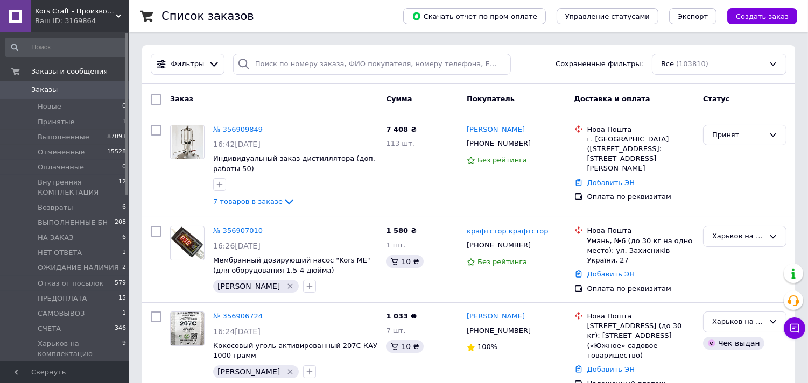
click at [75, 92] on span "Заказы" at bounding box center [65, 90] width 68 height 10
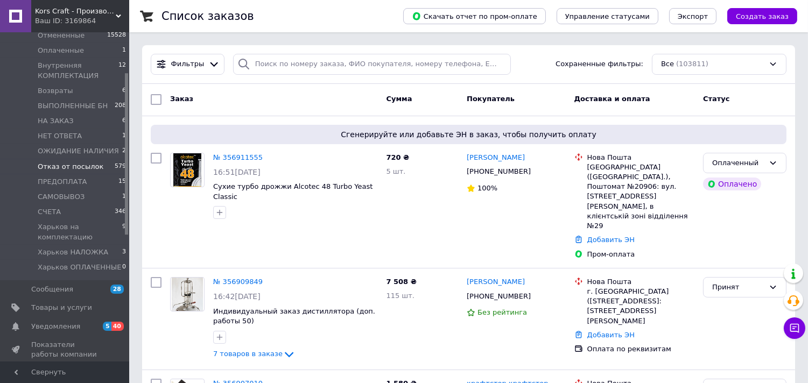
scroll to position [119, 0]
click at [67, 223] on span "Харьков на комплектацию" at bounding box center [80, 229] width 84 height 19
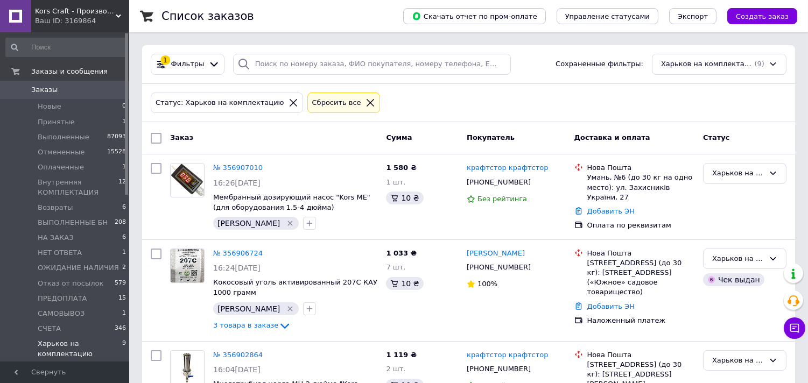
click at [89, 93] on span "Заказы" at bounding box center [65, 90] width 68 height 10
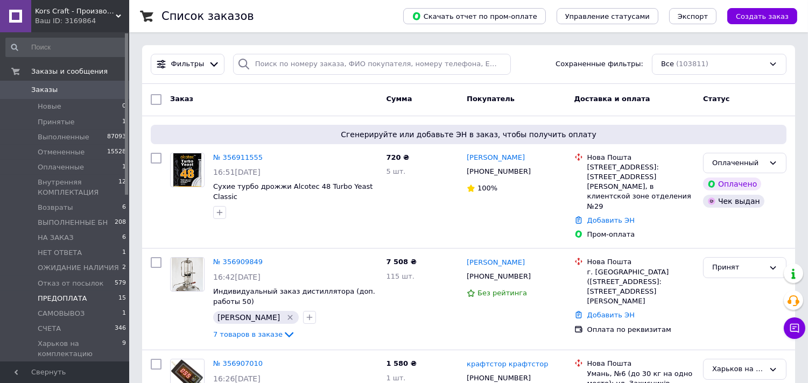
click at [52, 298] on span "ПРЕДОПЛАТА" at bounding box center [62, 299] width 49 height 10
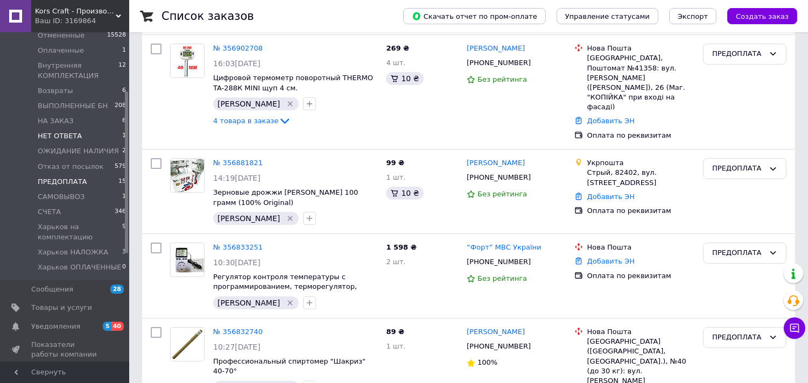
scroll to position [119, 0]
click at [68, 228] on span "Харьков на комплектацию" at bounding box center [80, 229] width 84 height 19
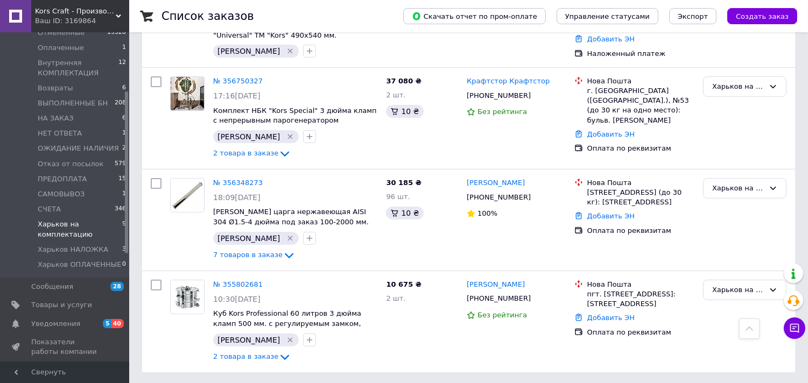
scroll to position [648, 0]
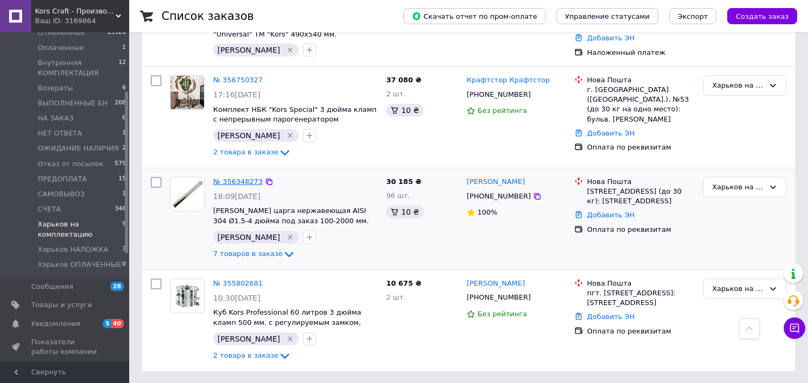
click at [231, 185] on link "№ 356348273" at bounding box center [237, 182] width 49 height 8
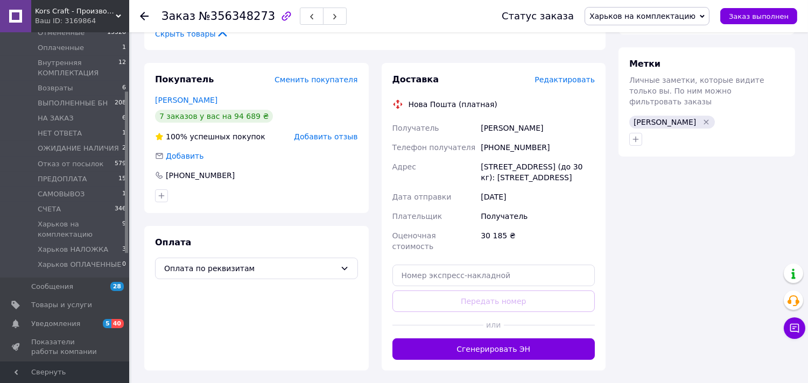
scroll to position [657, 0]
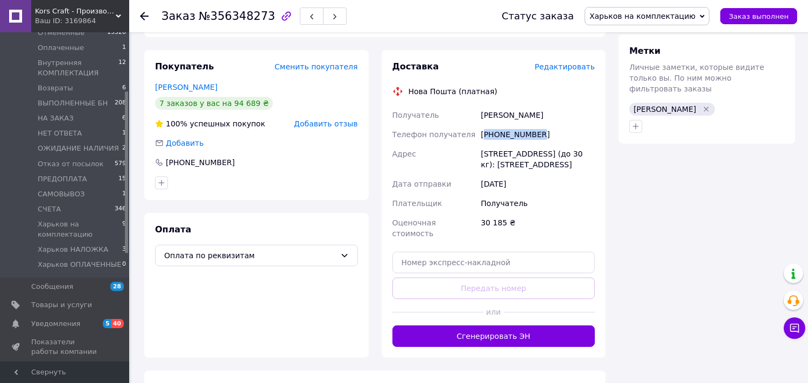
drag, startPoint x: 483, startPoint y: 124, endPoint x: 541, endPoint y: 119, distance: 58.4
click at [541, 125] on div "+380937064623" at bounding box center [537, 134] width 118 height 19
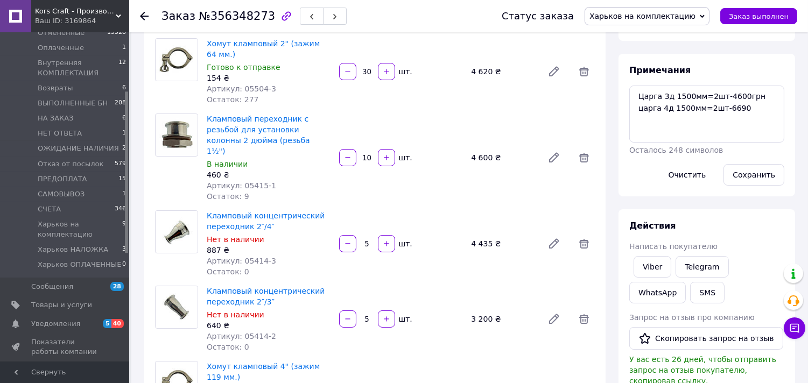
scroll to position [179, 0]
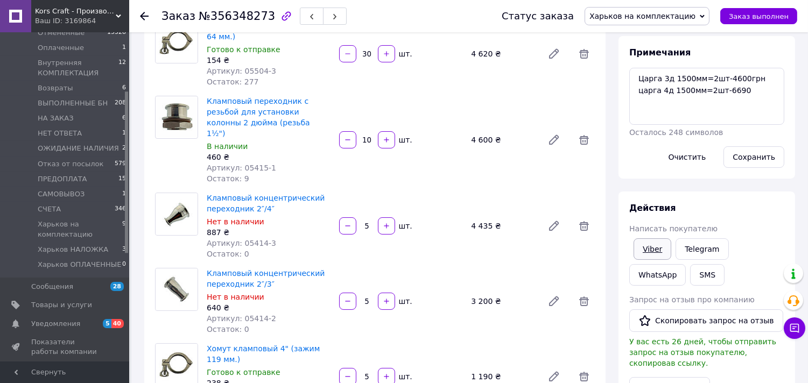
click at [643, 249] on link "Viber" at bounding box center [652, 249] width 38 height 22
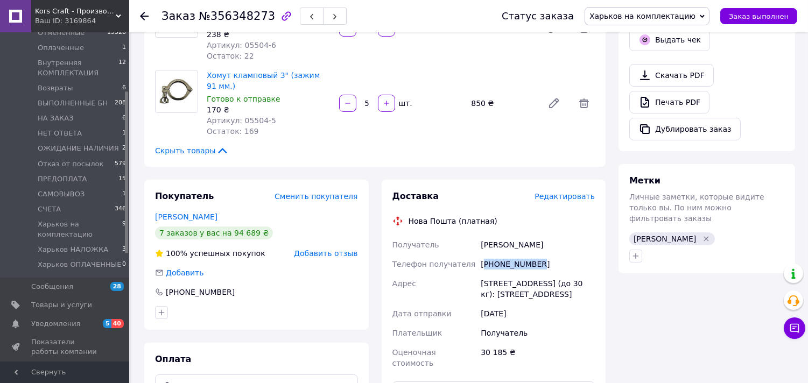
scroll to position [538, 0]
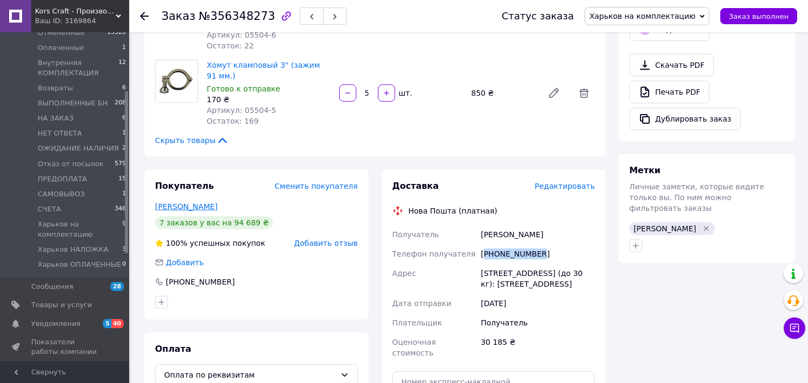
click at [174, 202] on link "Гоголаурі Ростислав" at bounding box center [186, 206] width 62 height 9
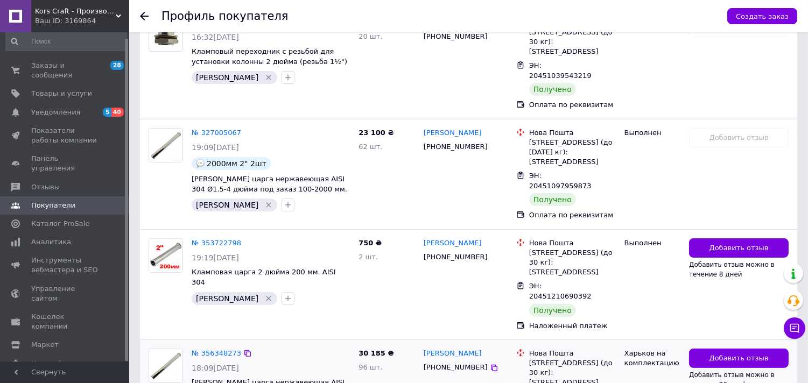
scroll to position [708, 0]
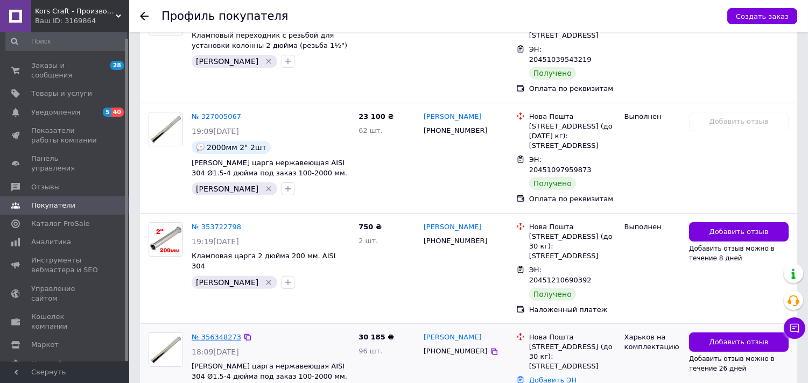
click at [206, 333] on link "№ 356348273" at bounding box center [216, 337] width 49 height 8
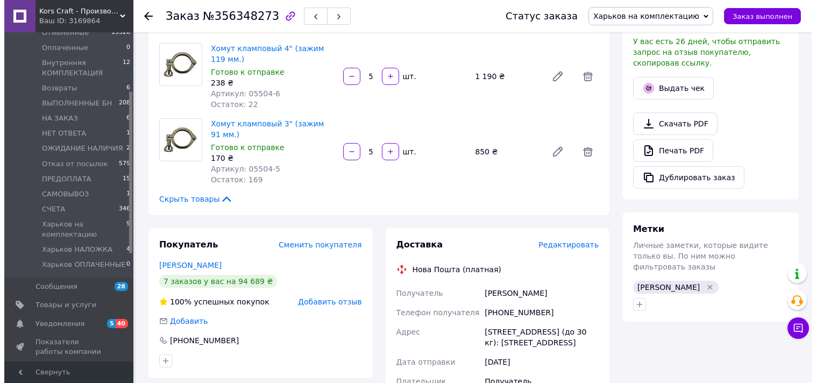
scroll to position [657, 0]
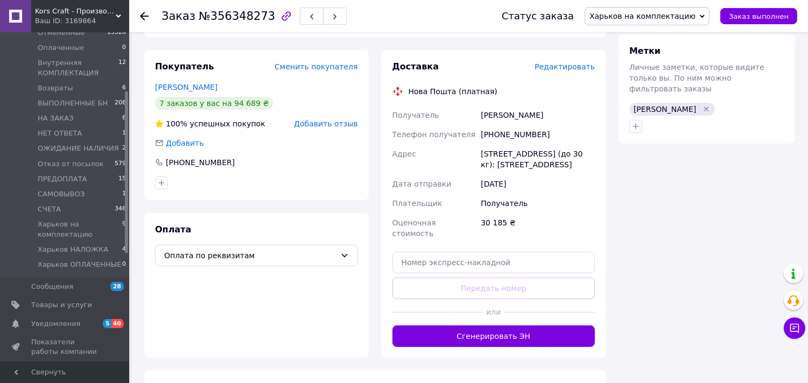
click at [569, 62] on span "Редактировать" at bounding box center [564, 66] width 60 height 9
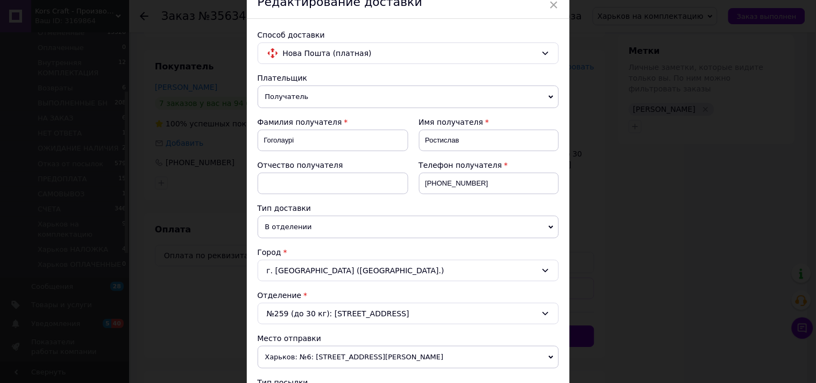
scroll to position [119, 0]
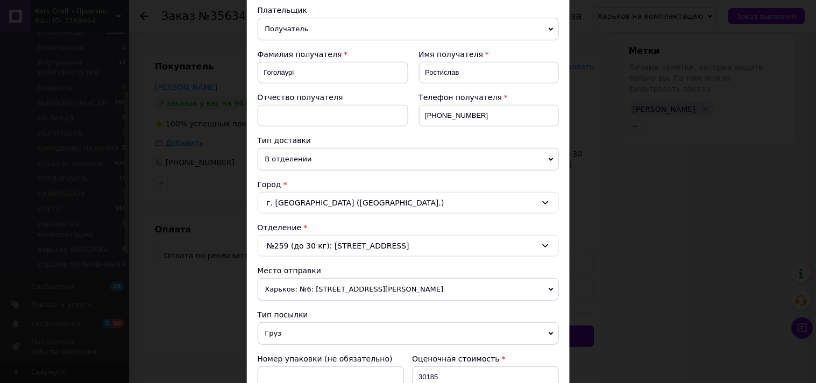
click at [420, 243] on div "№259 (до 30 кг): ул. Центральная, 12а" at bounding box center [408, 246] width 301 height 22
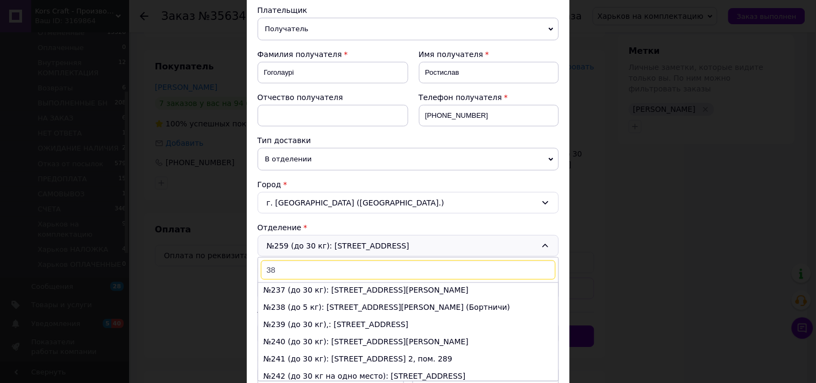
scroll to position [0, 0]
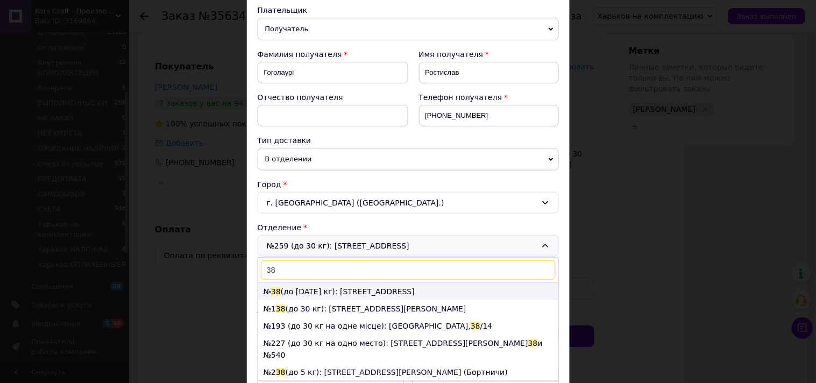
type input "38"
click at [347, 292] on li "№ 38 (до 1100 кг): ул. Днепровская набережная, 17Ж" at bounding box center [408, 291] width 300 height 17
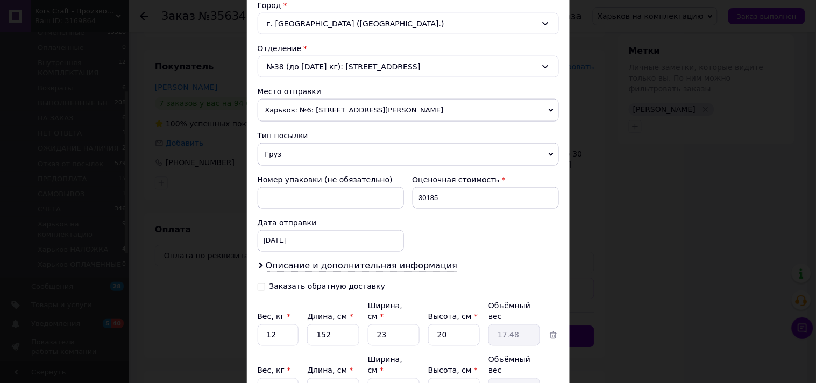
scroll to position [395, 0]
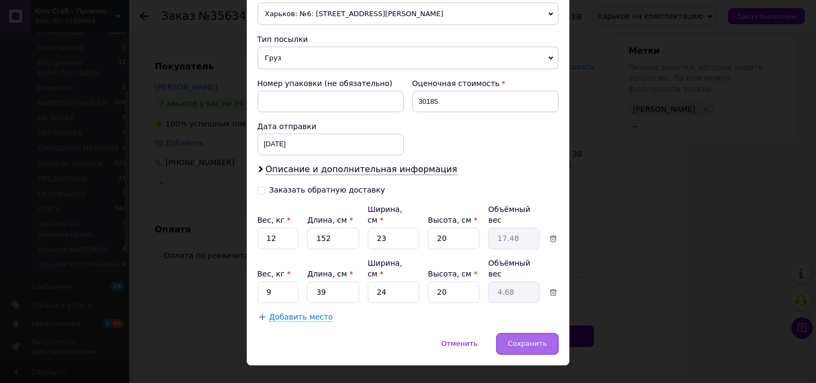
click at [522, 340] on span "Сохранить" at bounding box center [527, 344] width 39 height 8
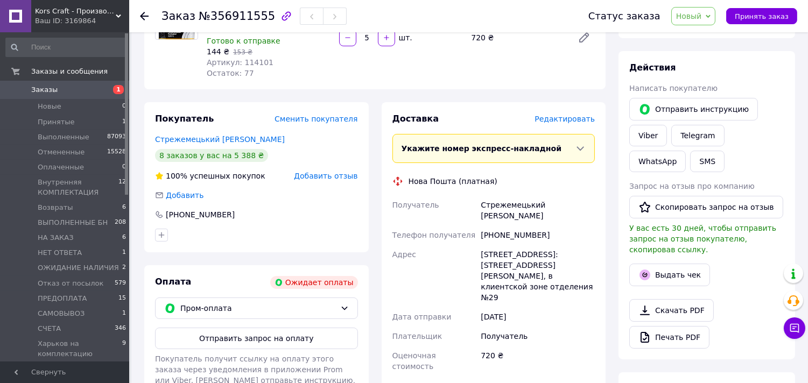
scroll to position [119, 0]
